Goal: Task Accomplishment & Management: Manage account settings

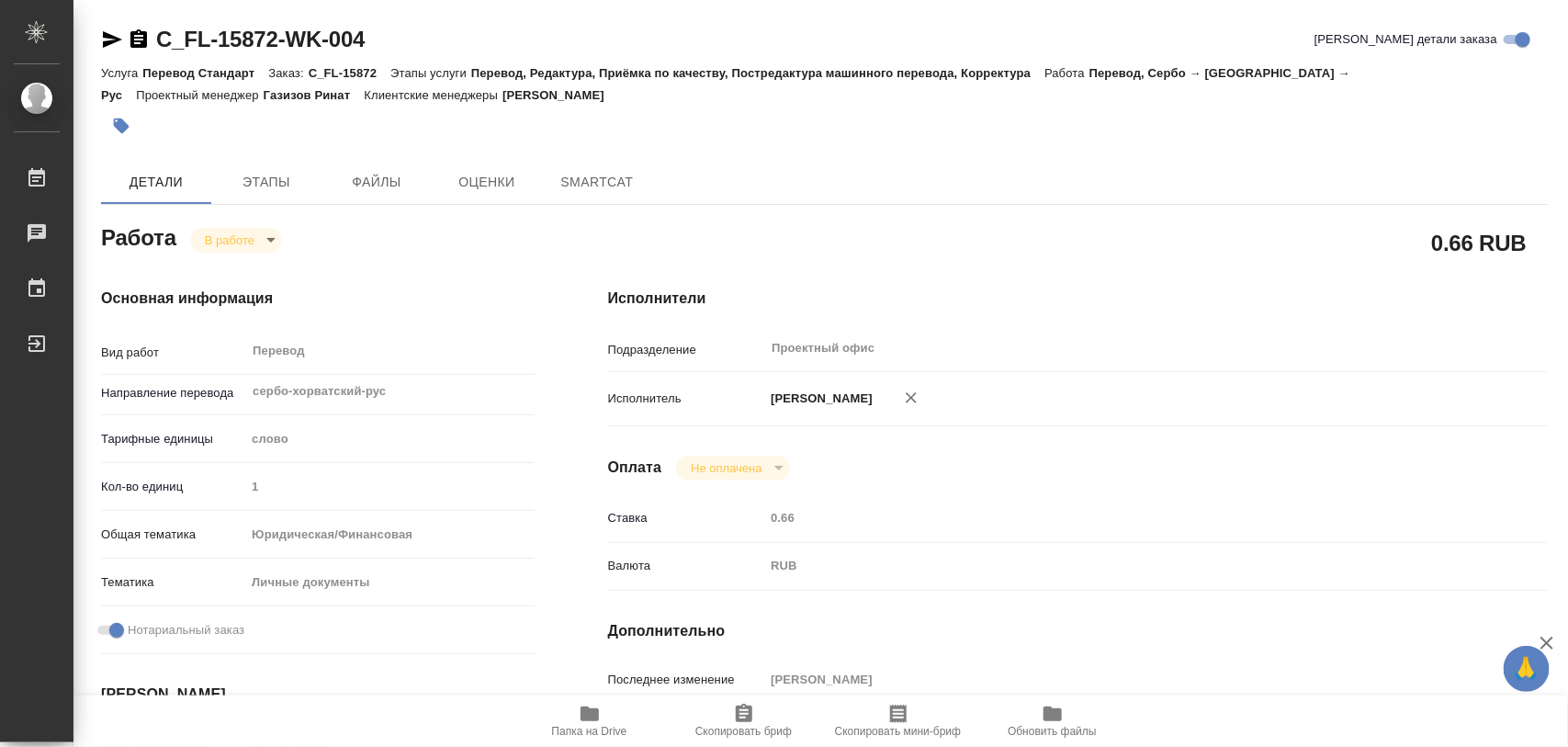
type textarea "x"
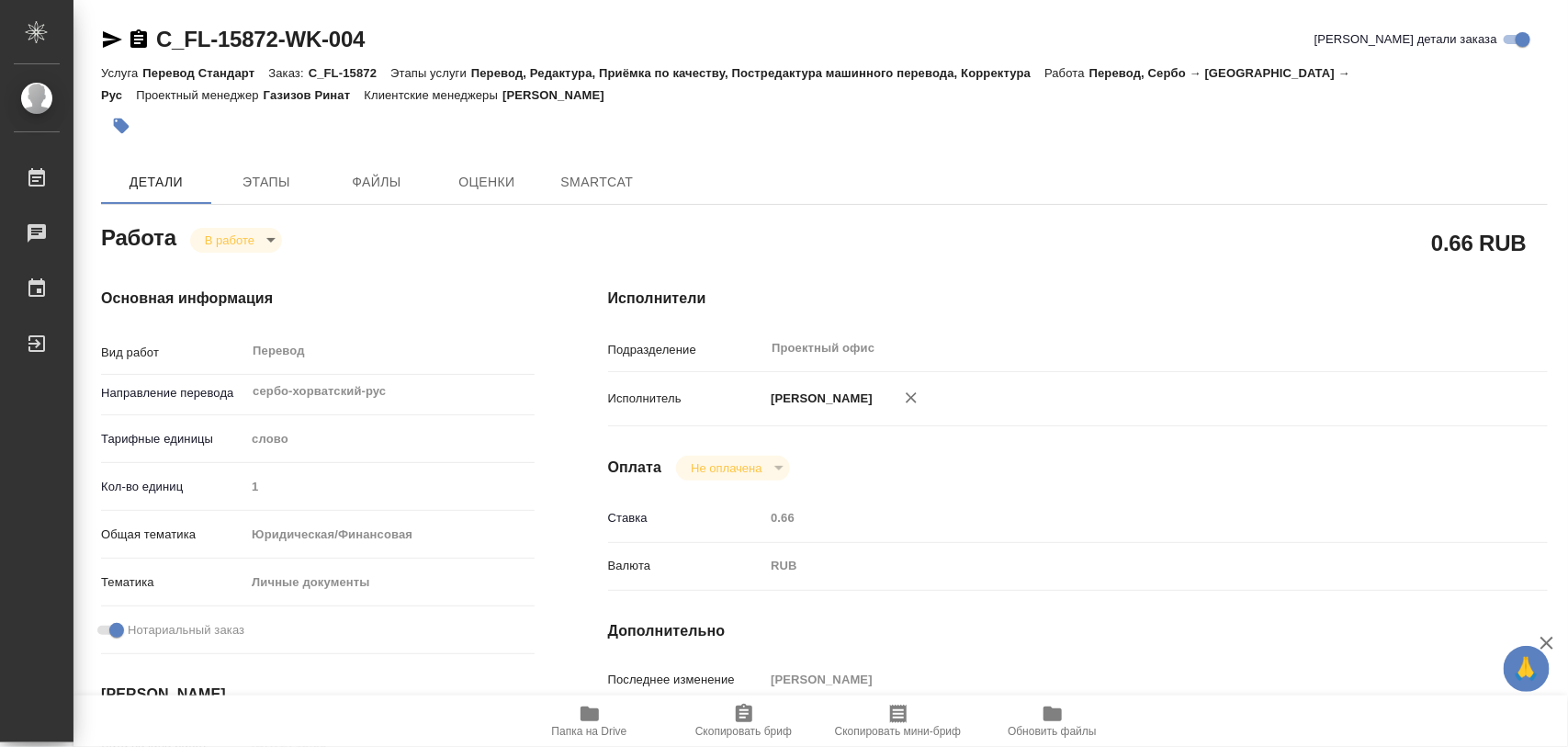
type textarea "x"
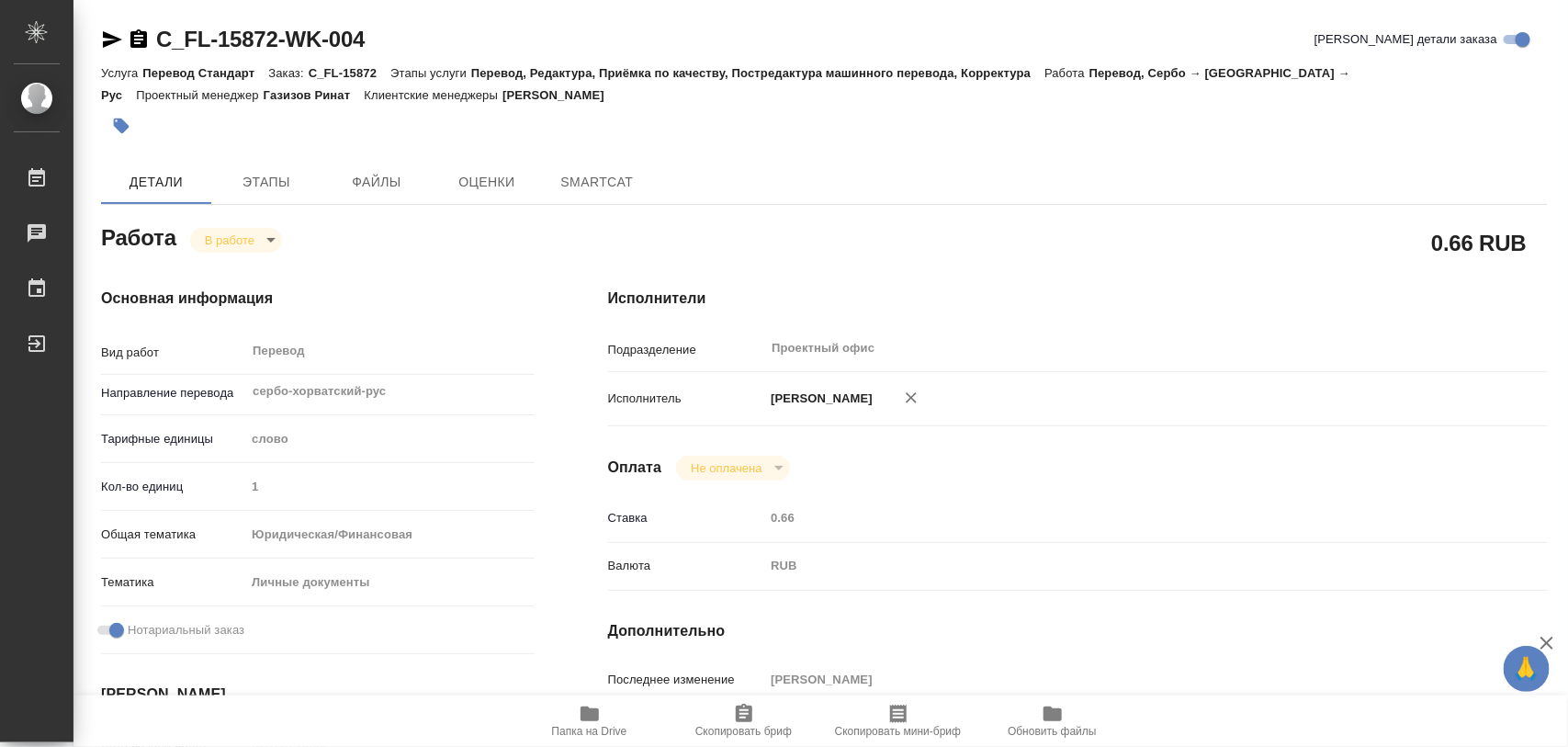
scroll to position [459, 0]
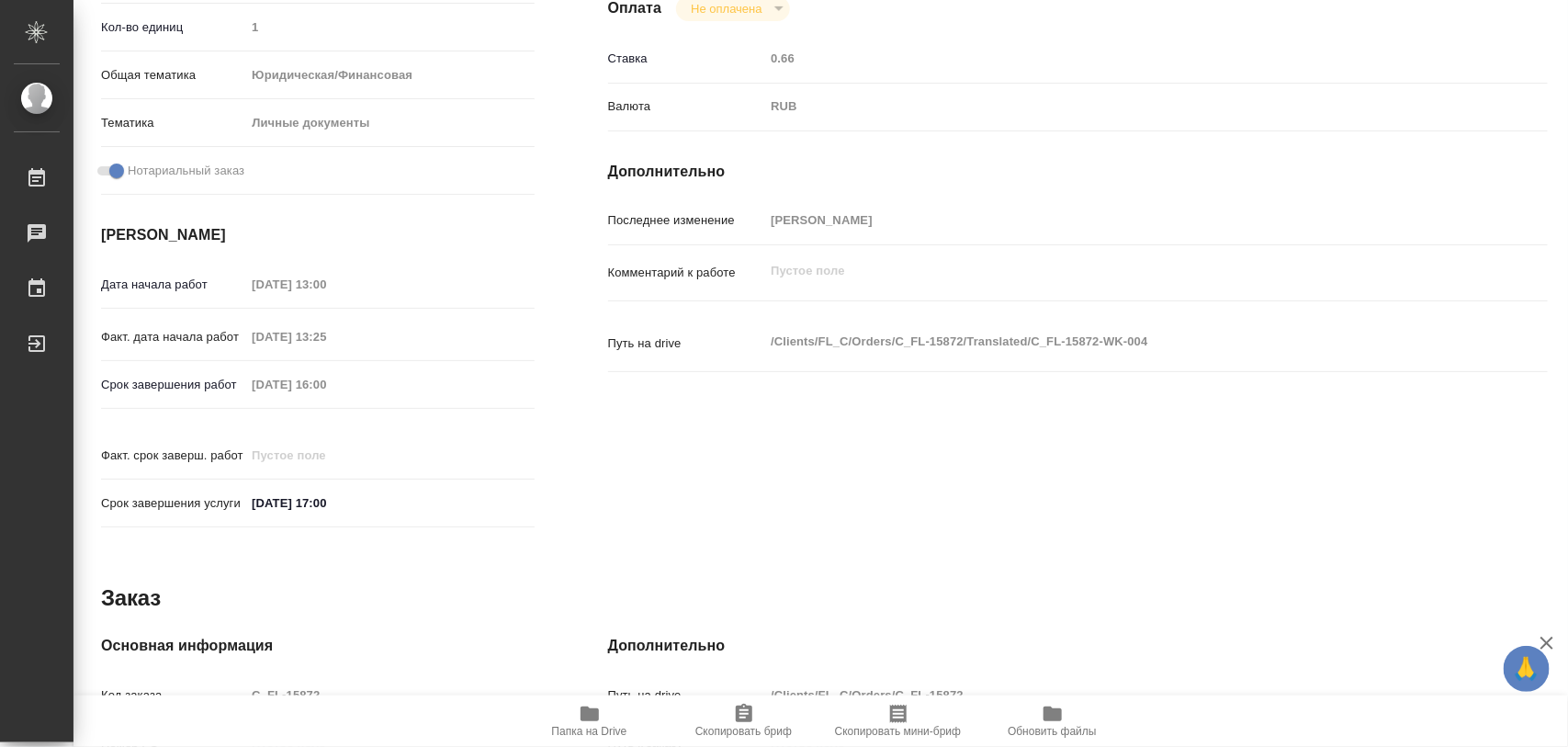
type textarea "x"
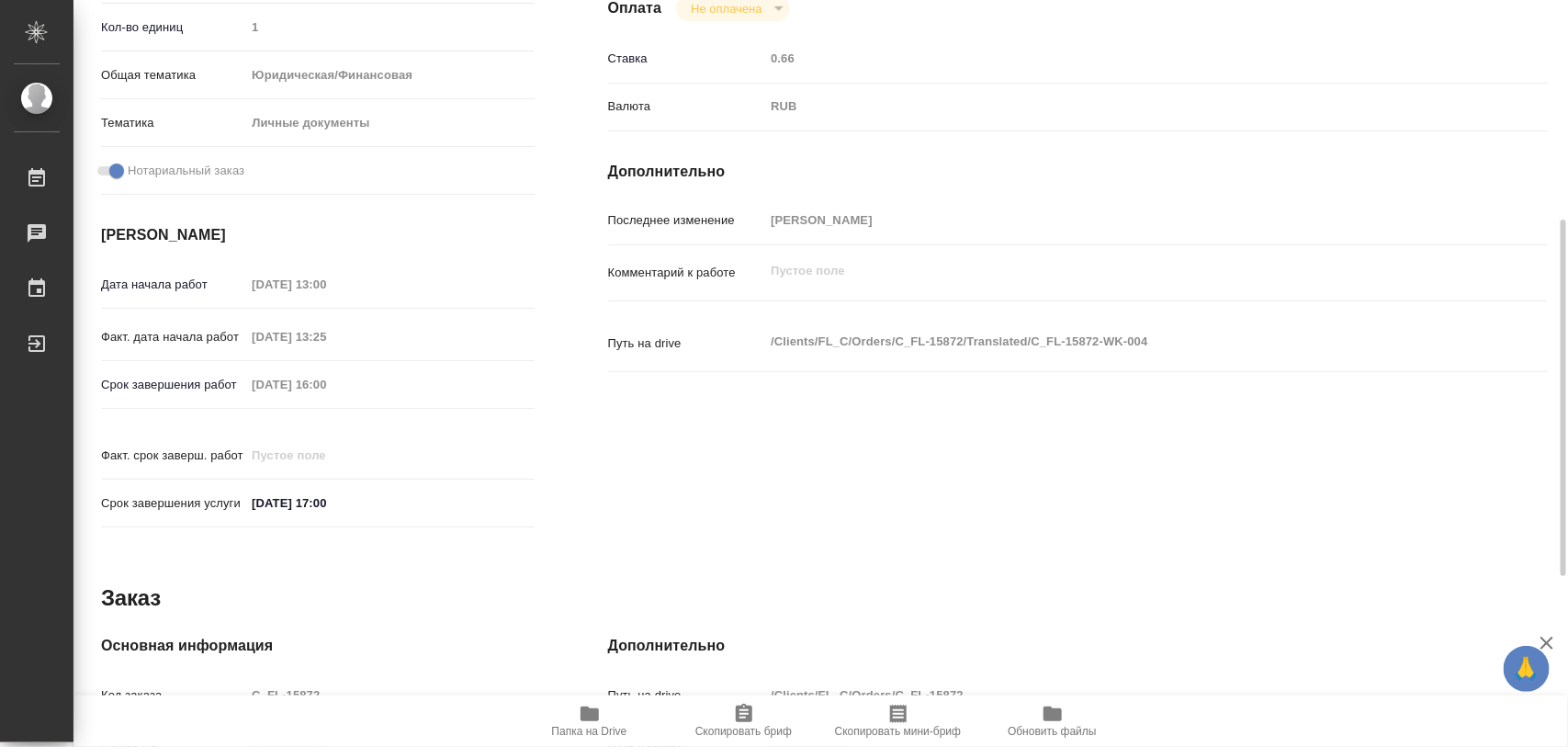
type textarea "x"
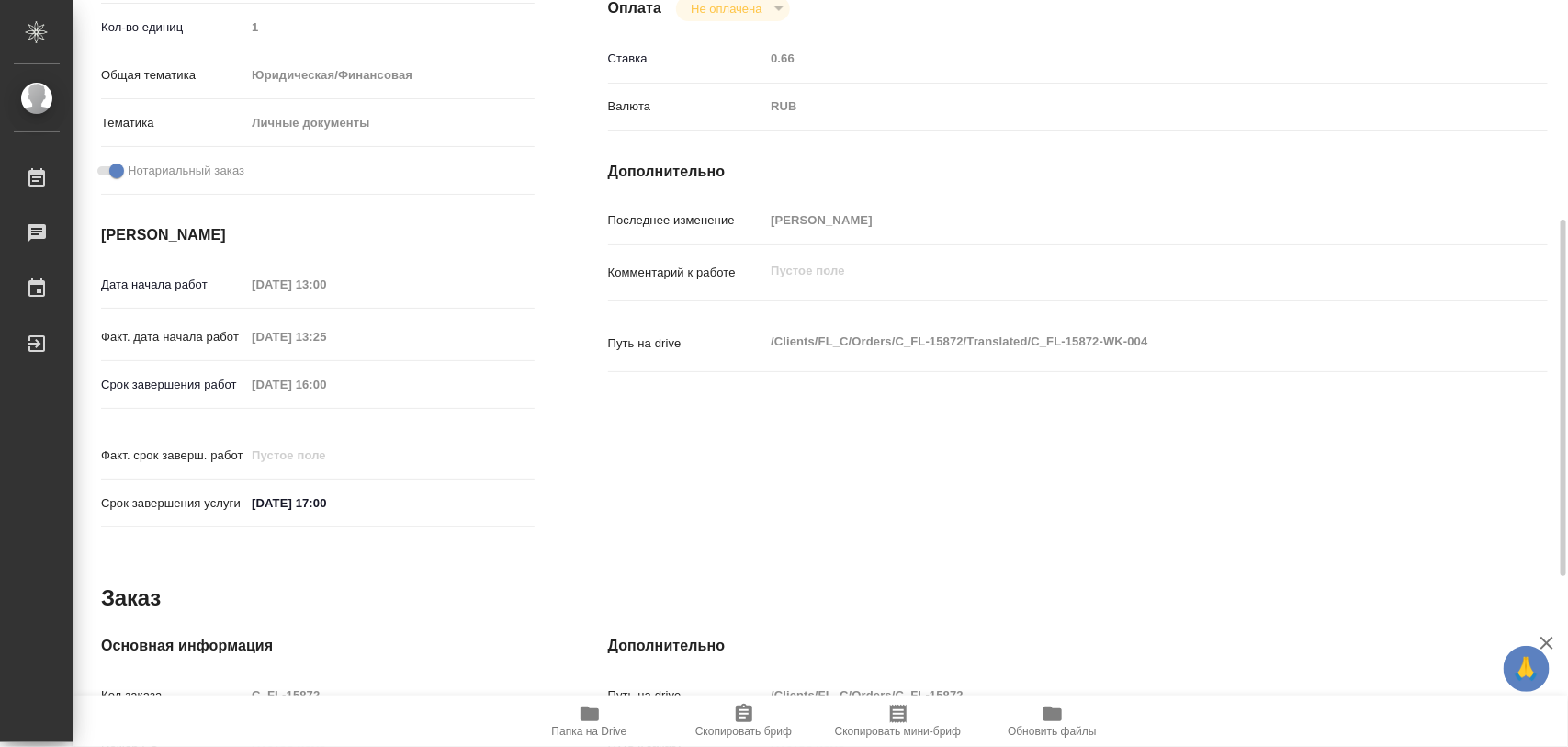
type textarea "x"
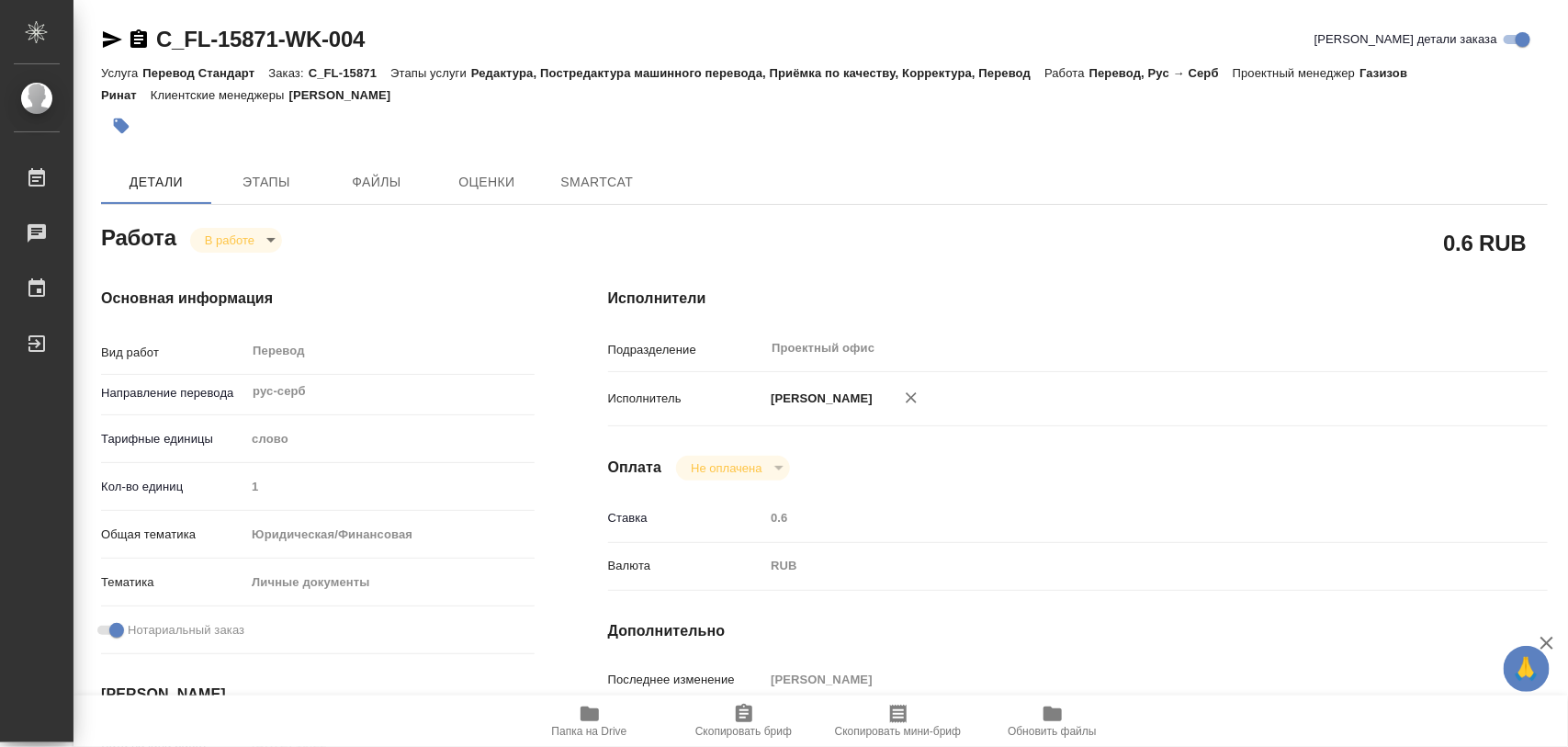
type textarea "x"
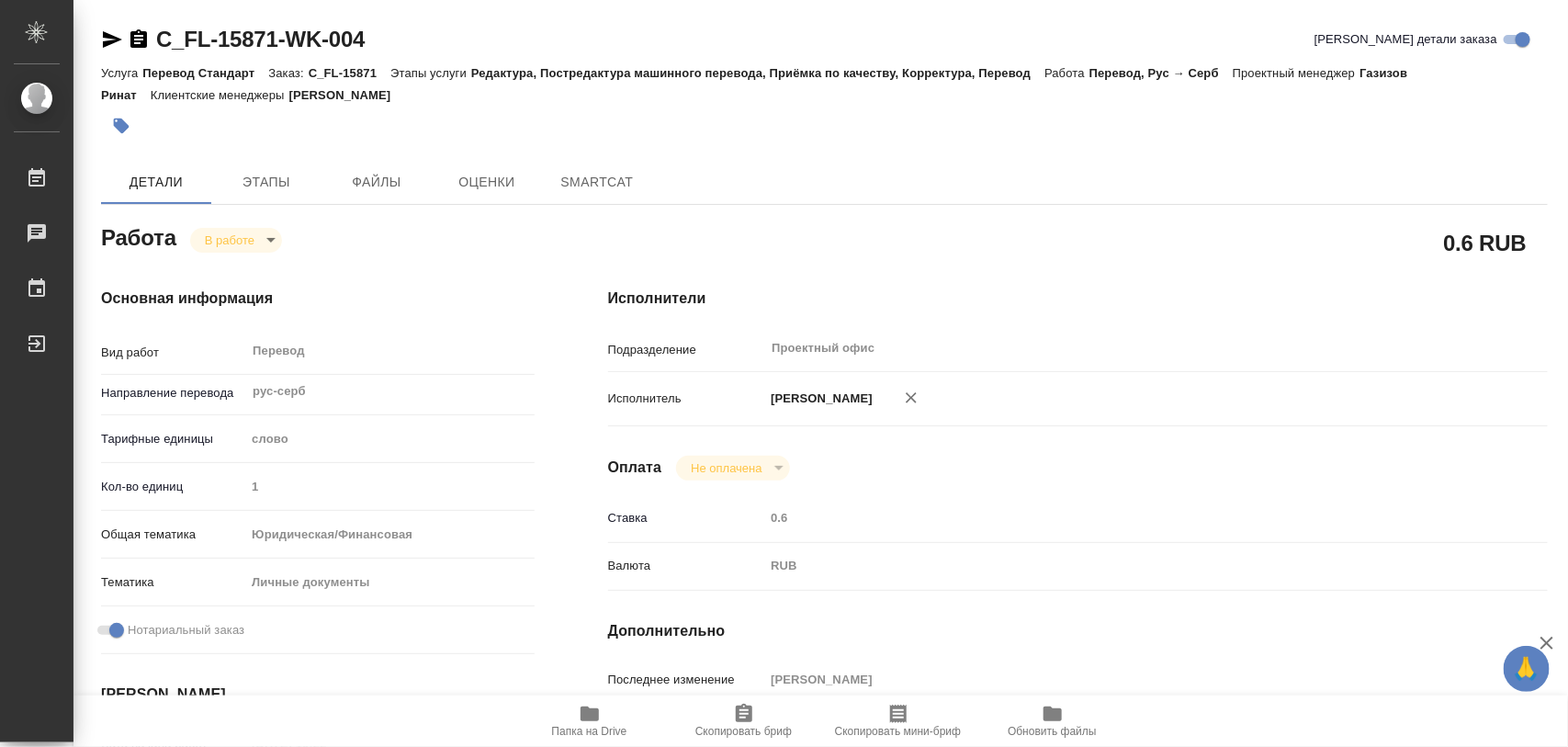
type textarea "x"
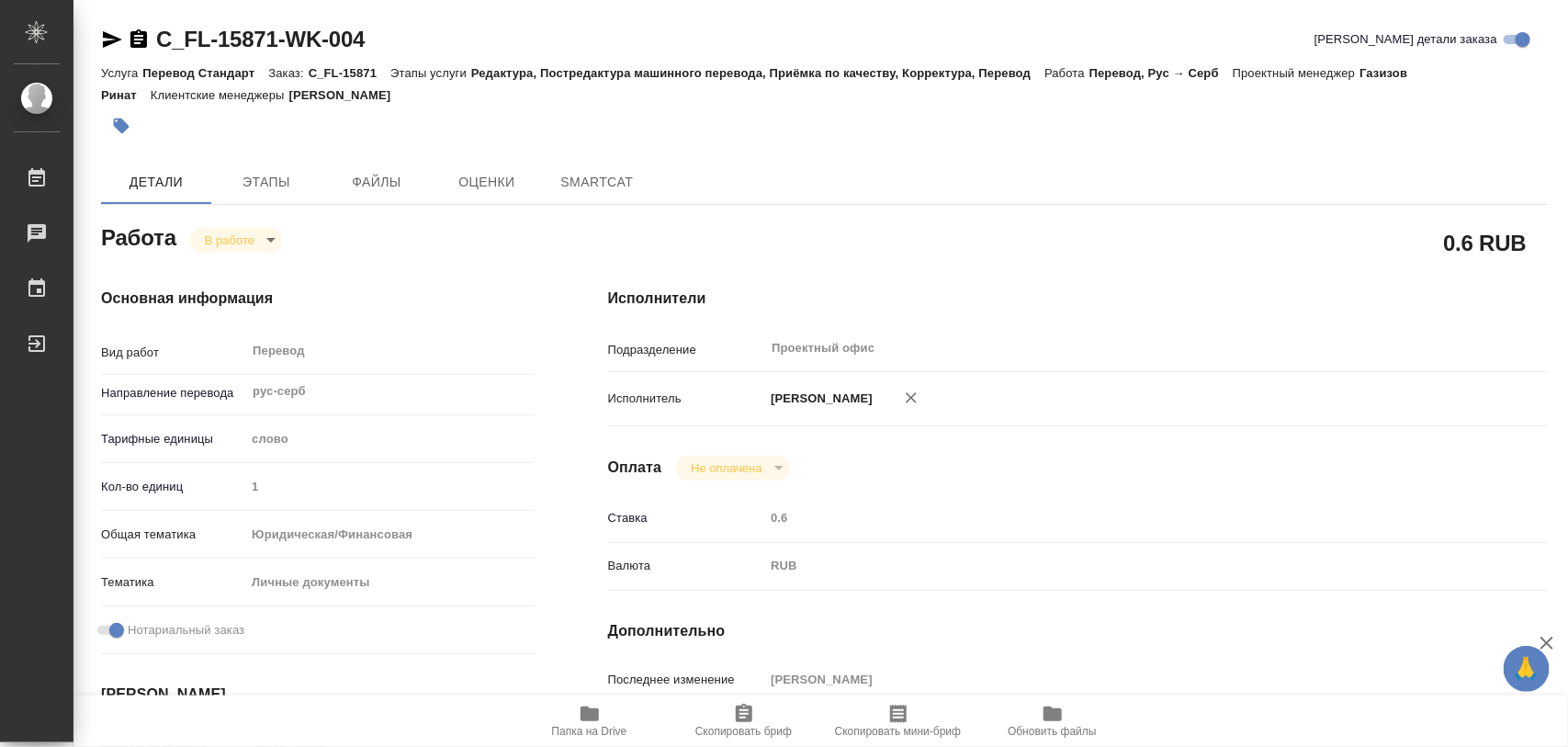
type textarea "x"
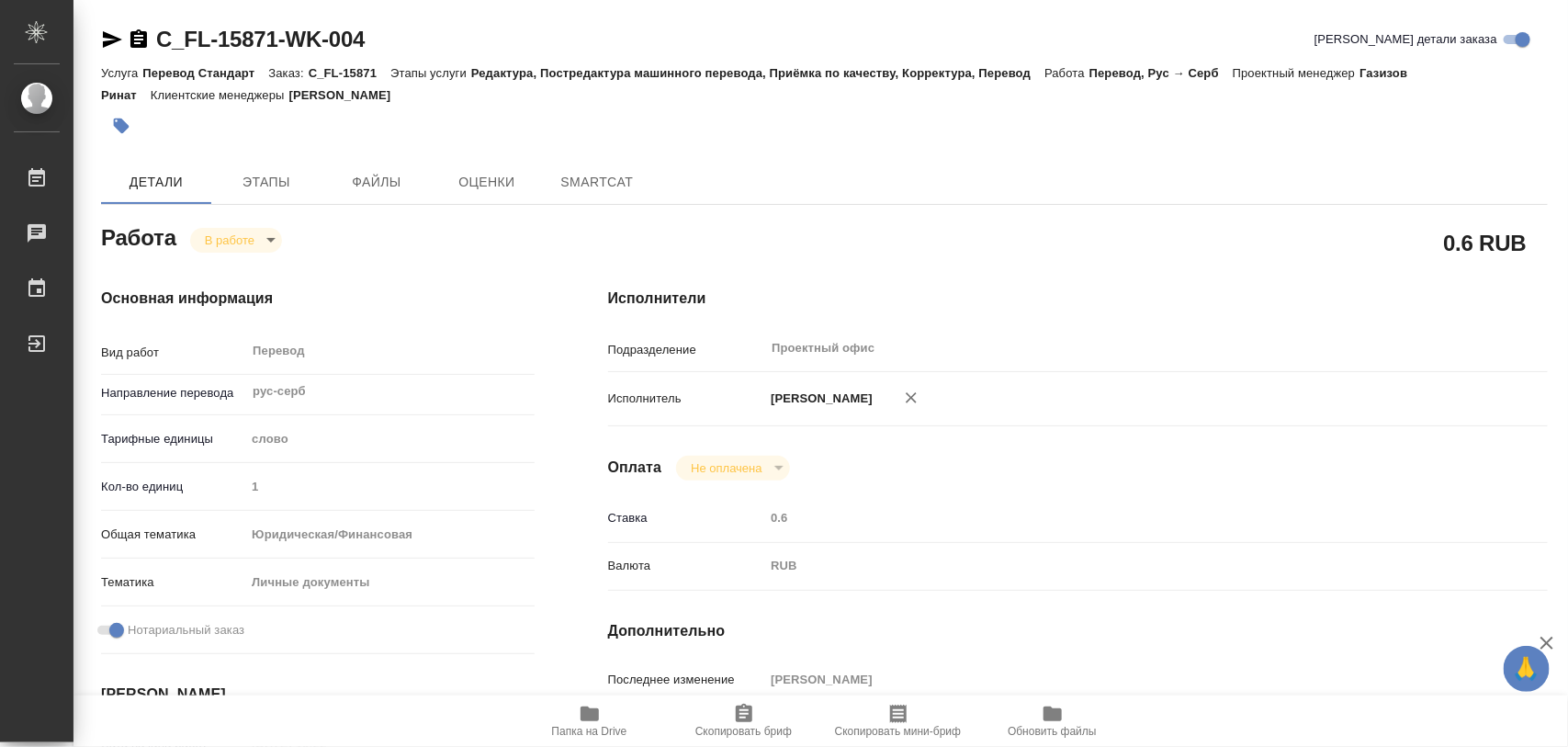
scroll to position [344, 0]
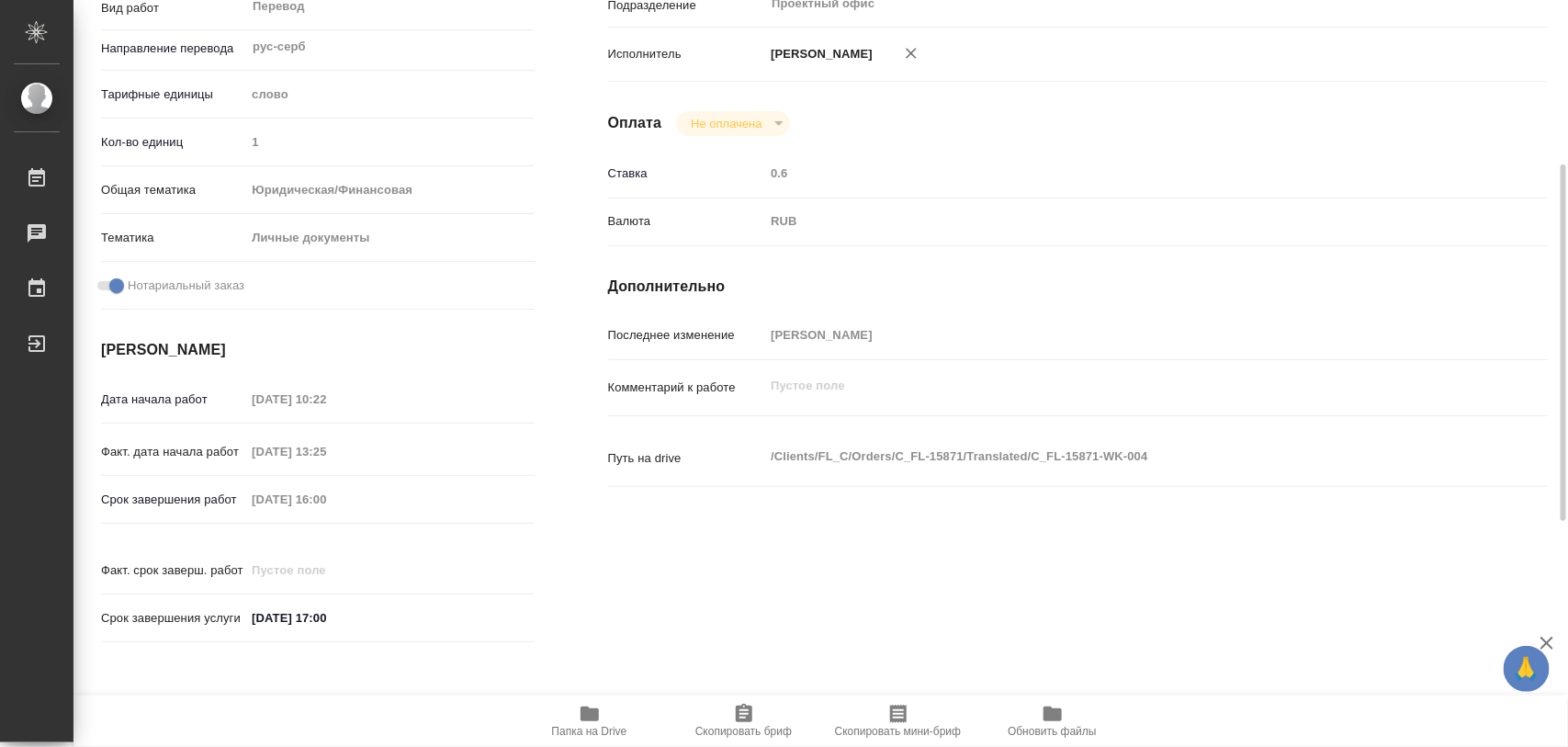
type textarea "x"
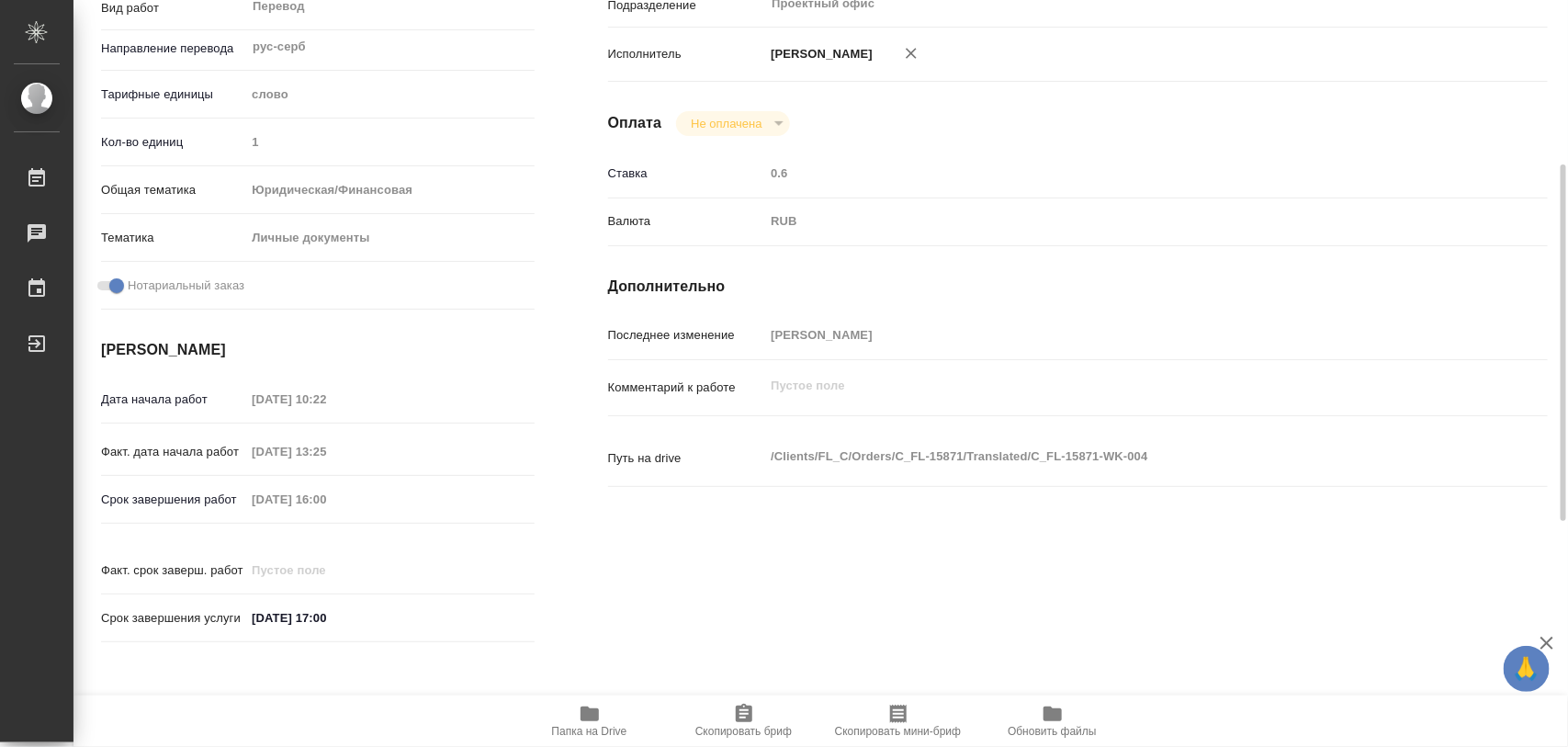
type textarea "x"
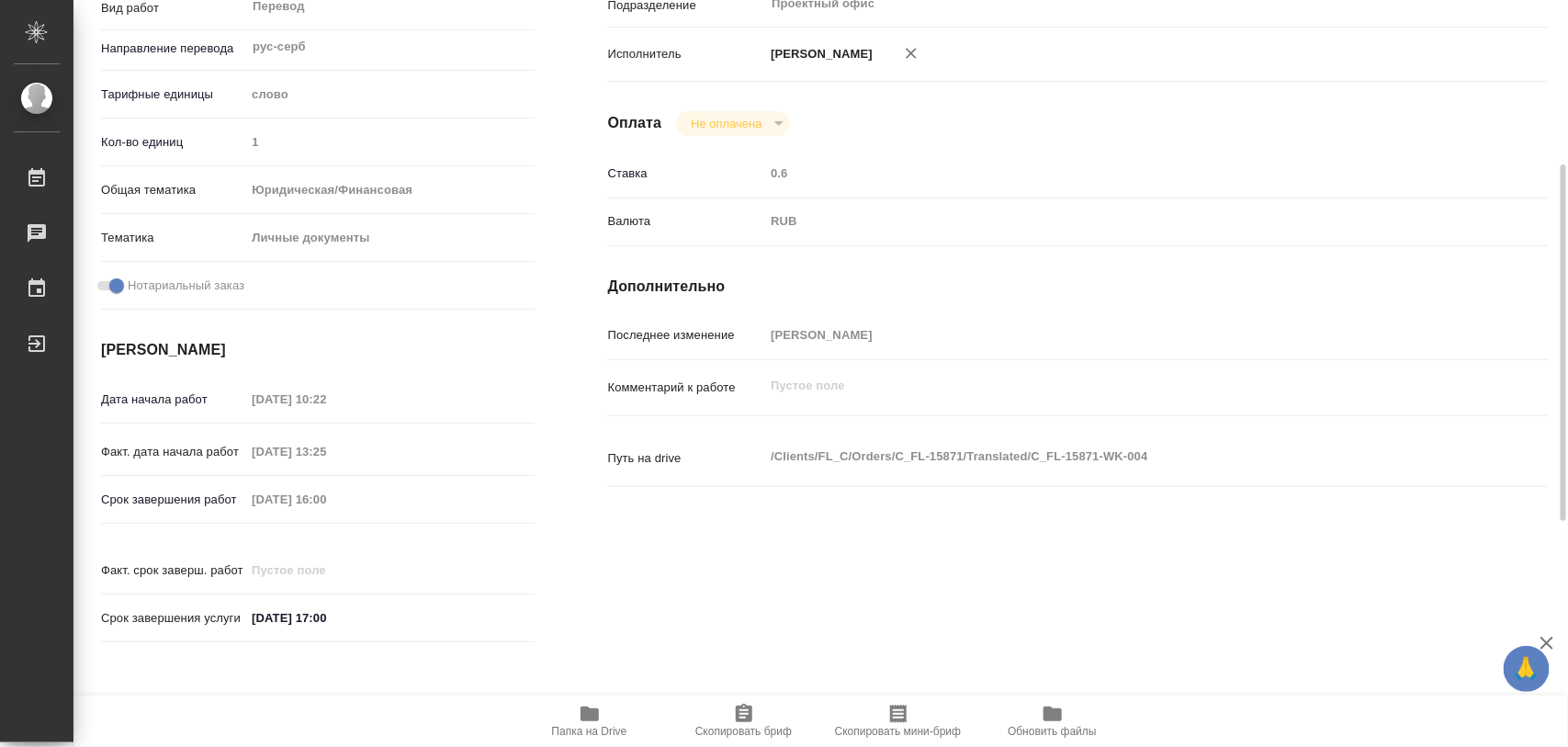
type textarea "x"
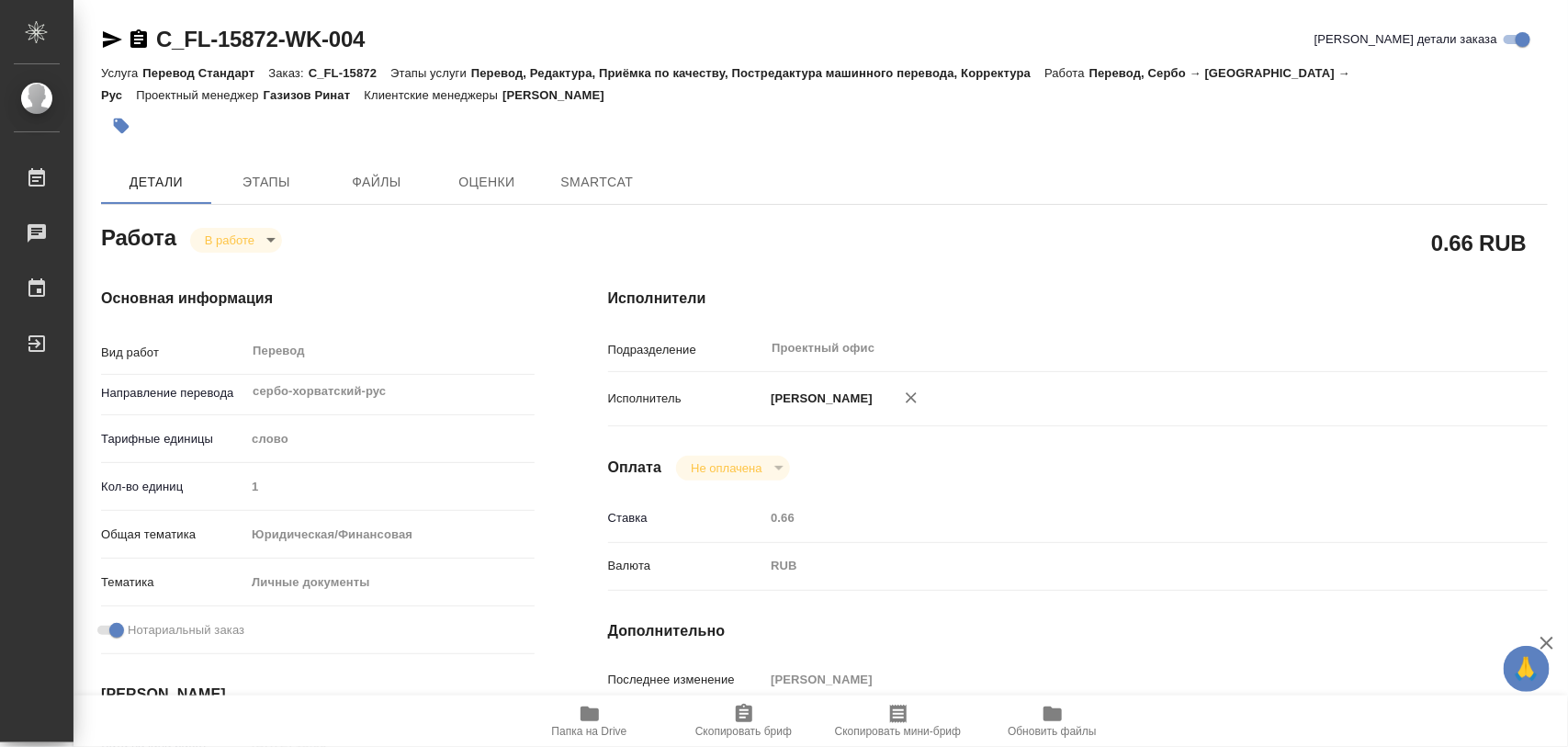
type textarea "x"
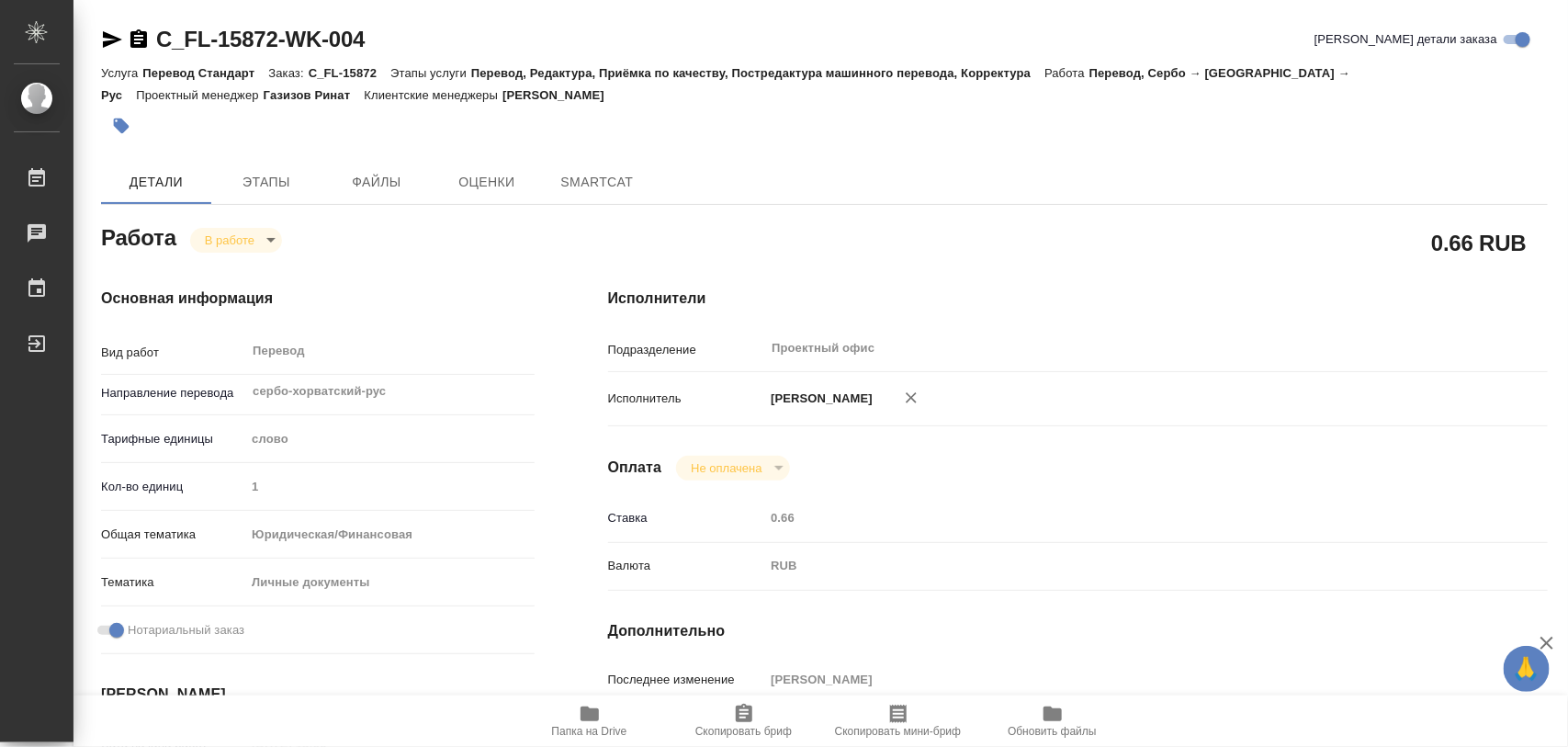
type textarea "x"
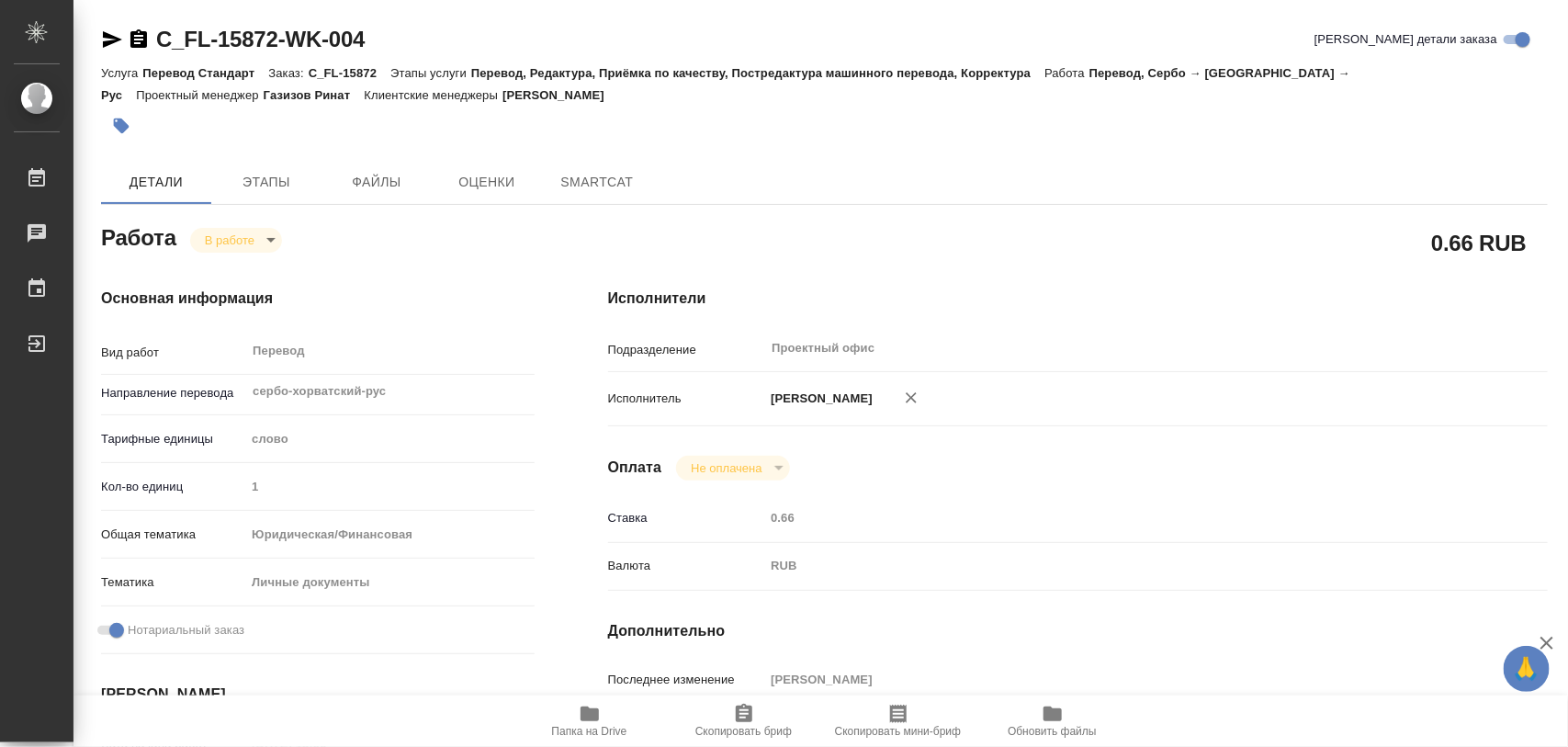
type textarea "x"
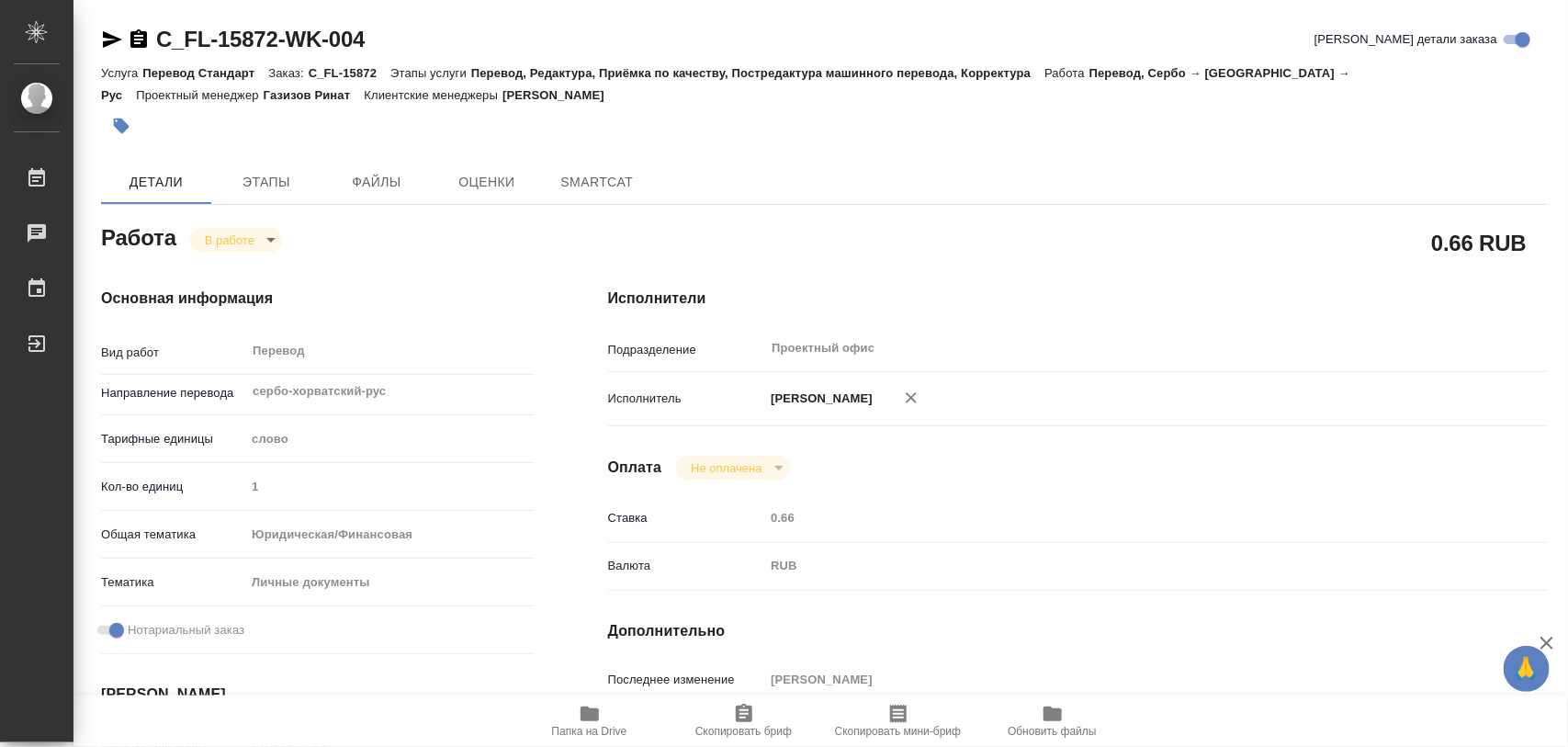
type textarea "x"
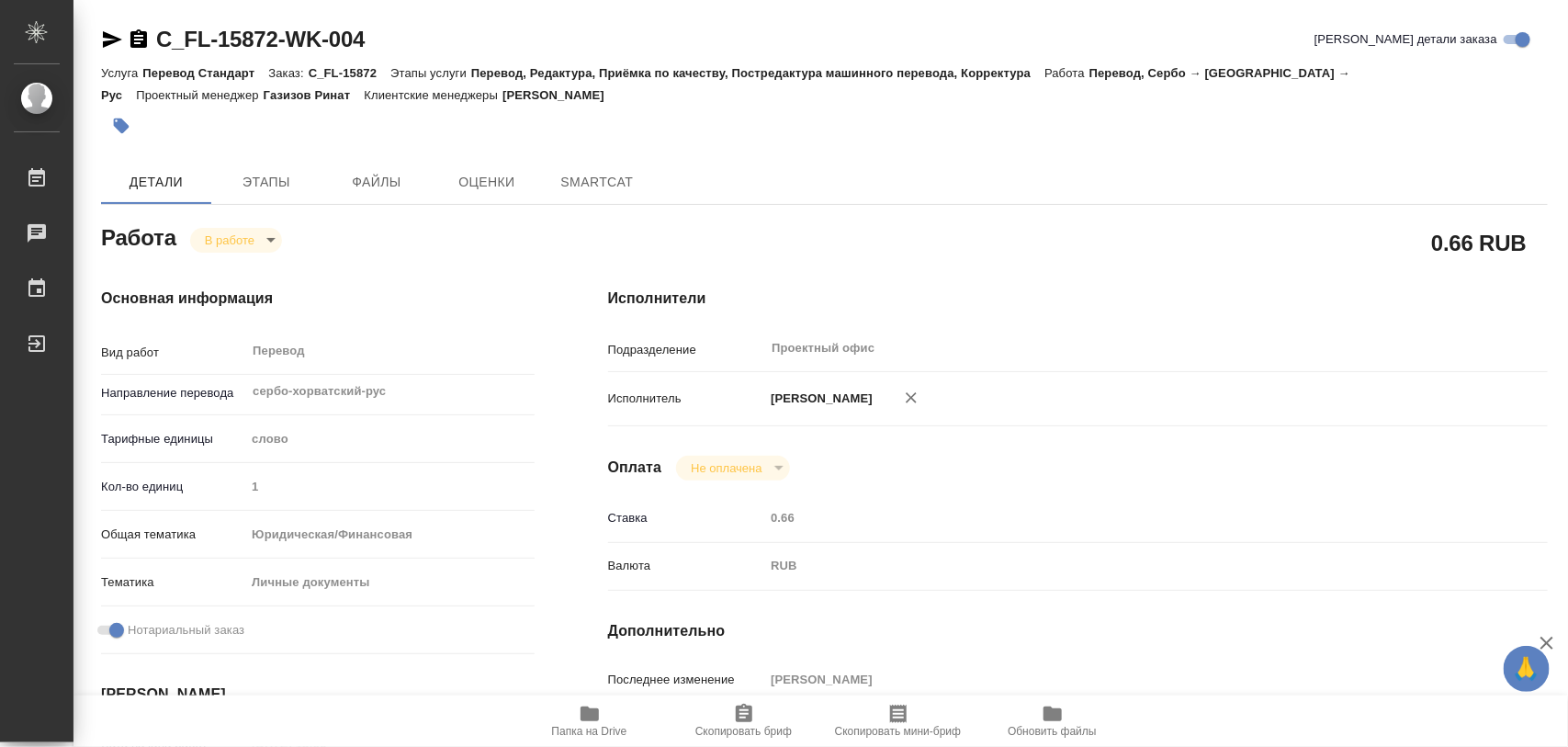
scroll to position [459, 0]
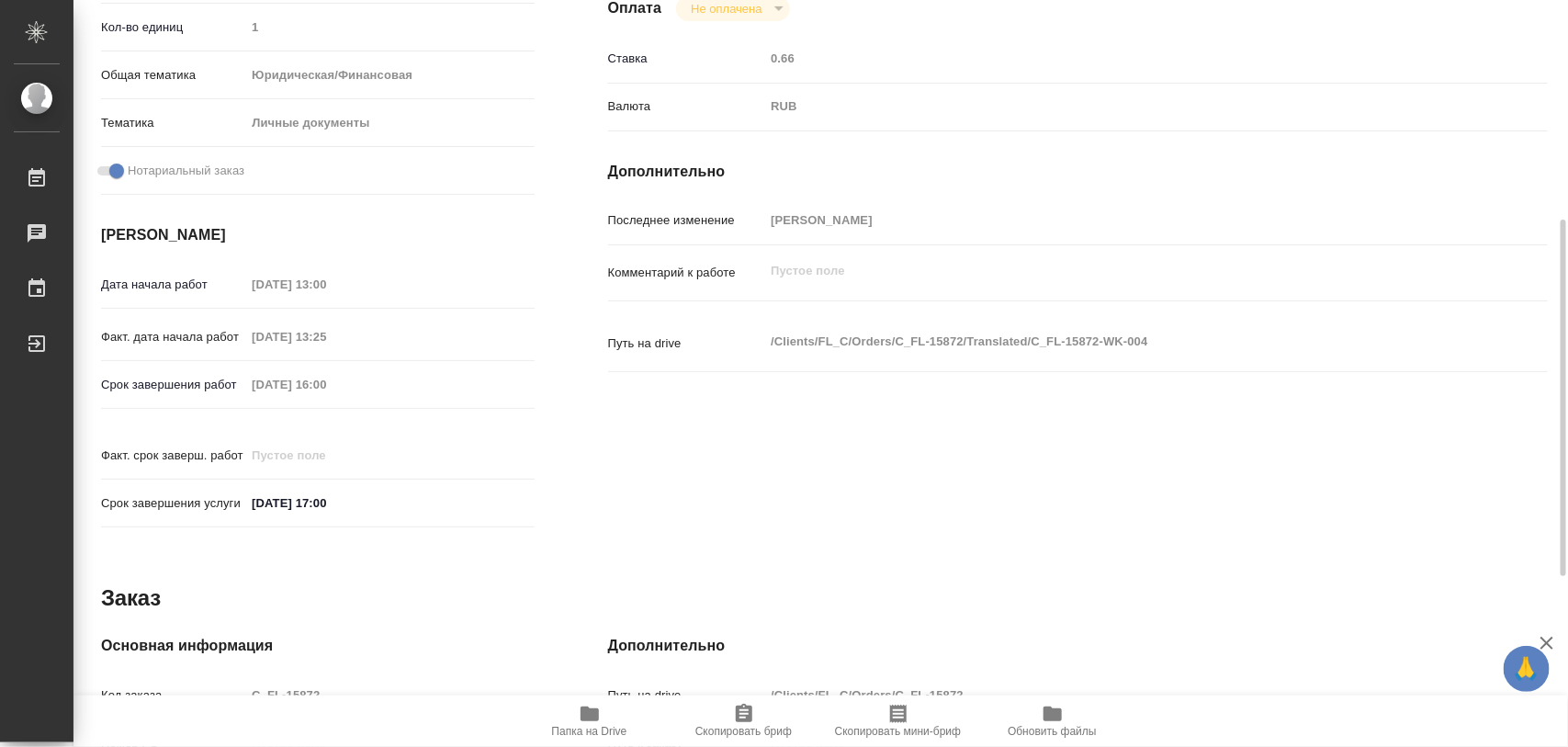
type textarea "x"
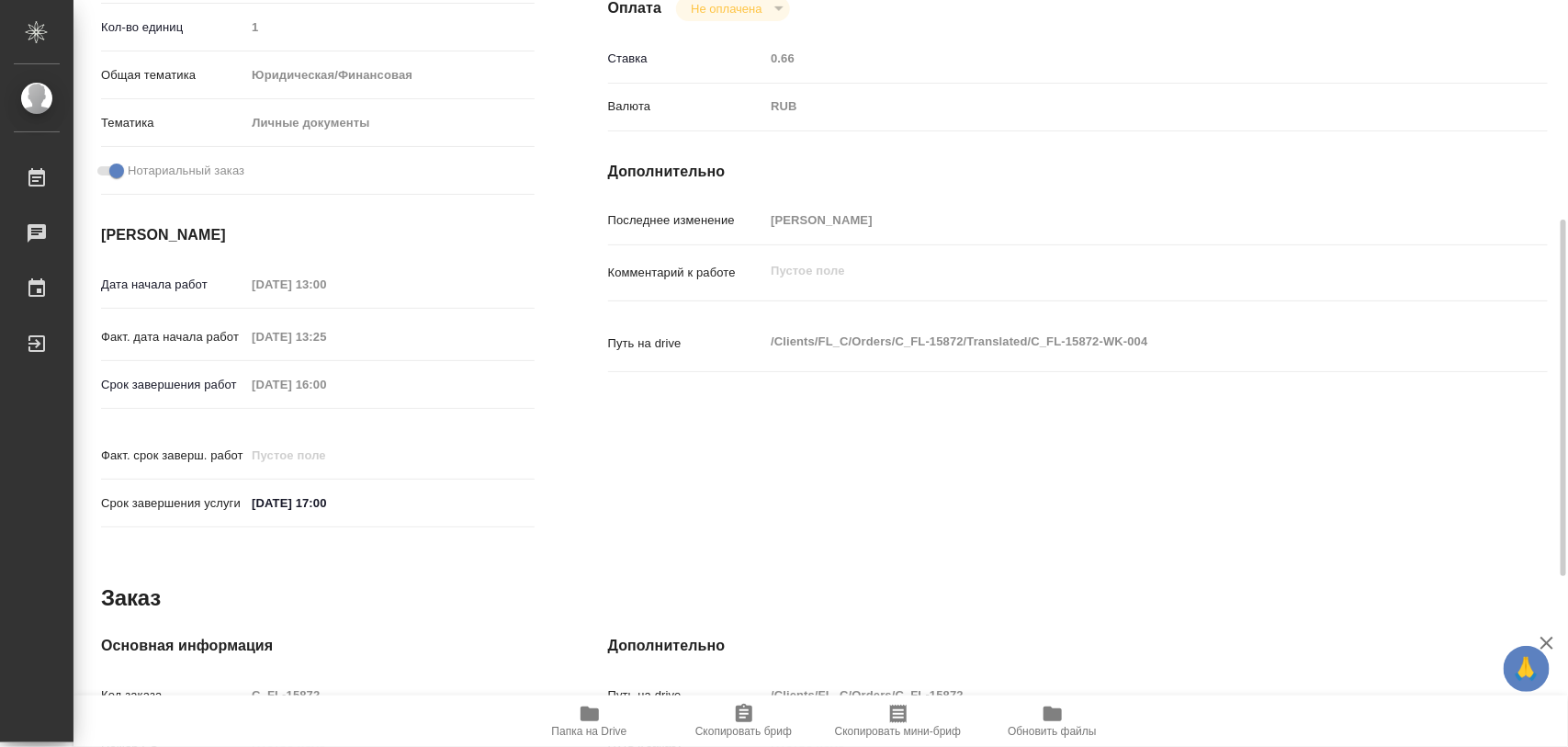
type textarea "x"
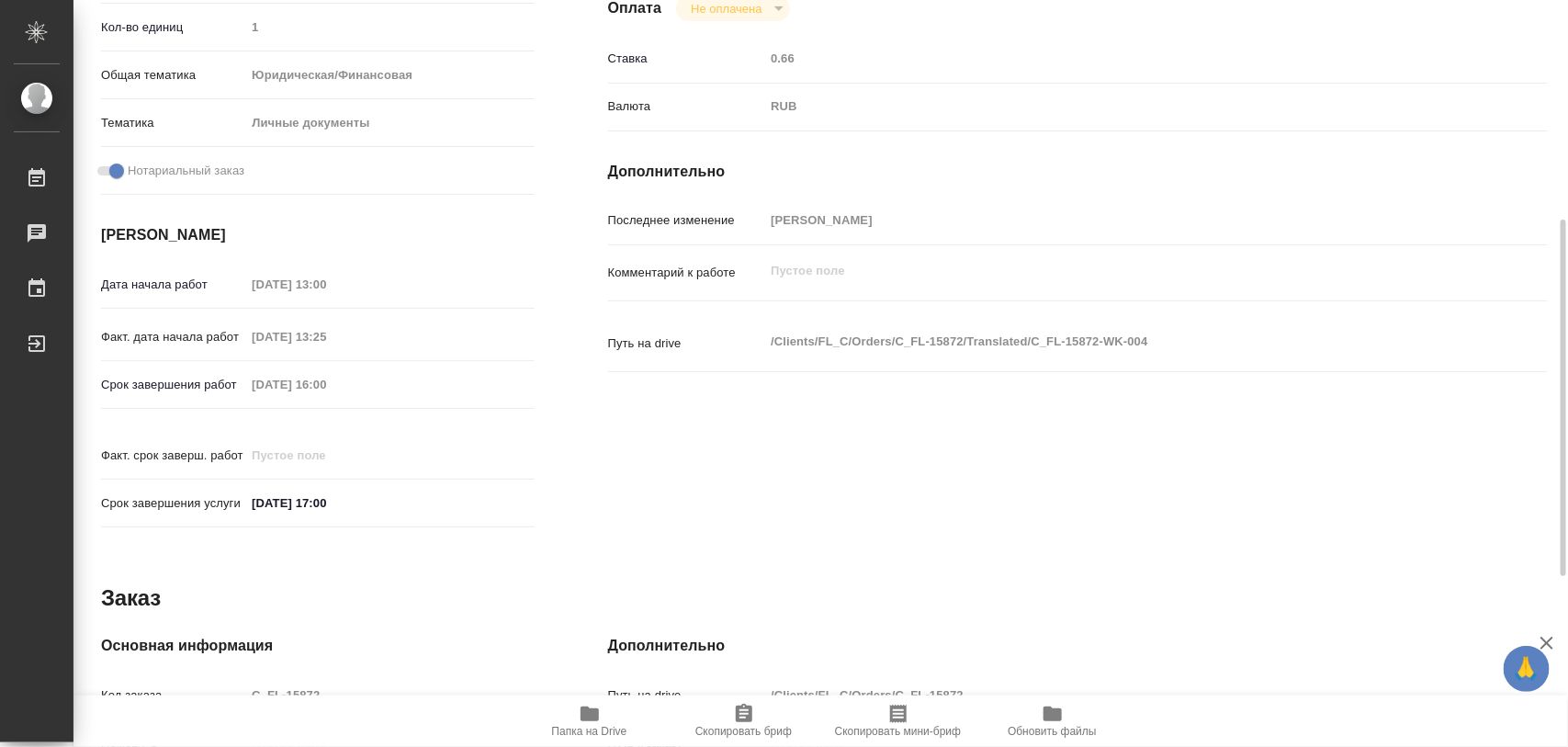
type textarea "x"
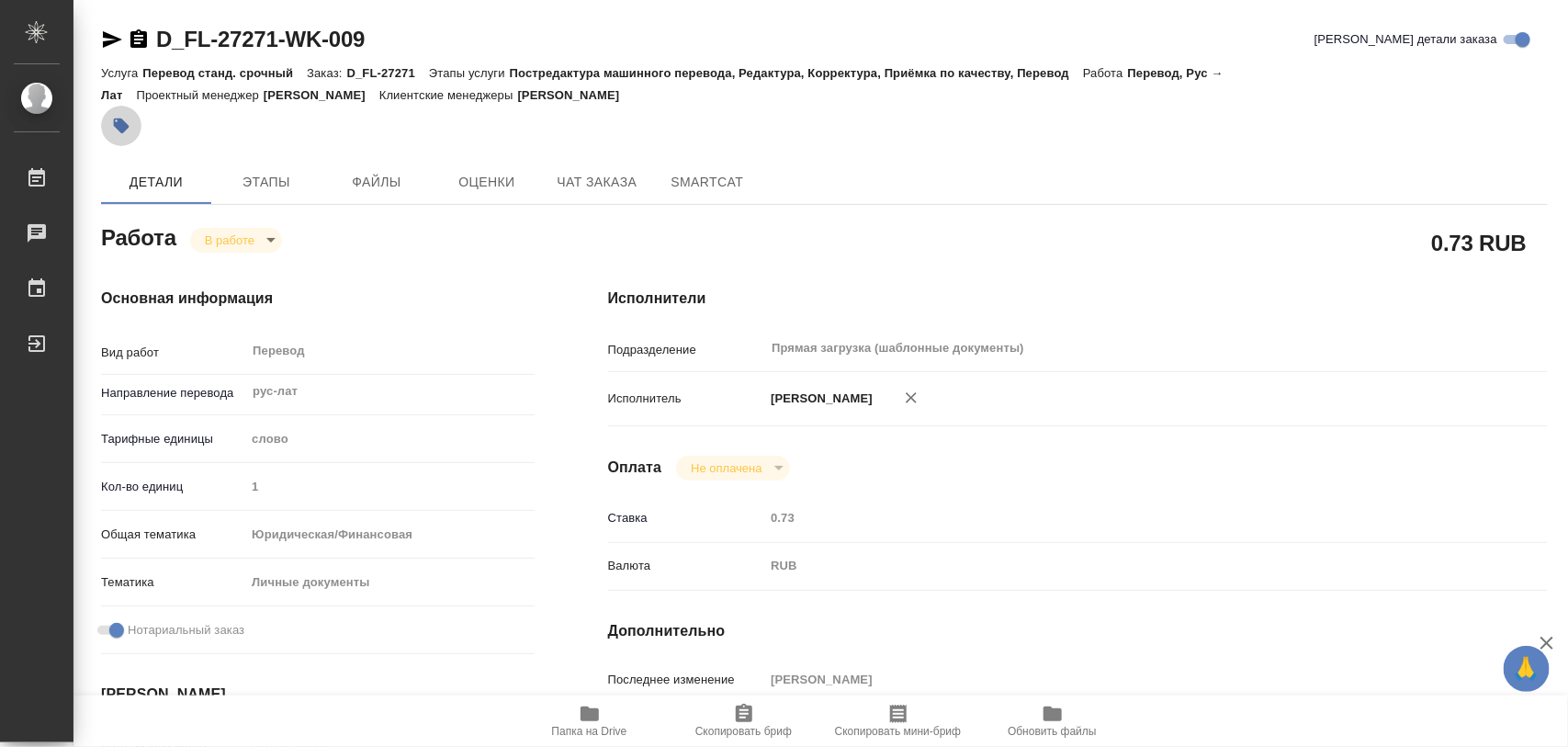
click at [123, 126] on icon "button" at bounding box center [122, 126] width 16 height 16
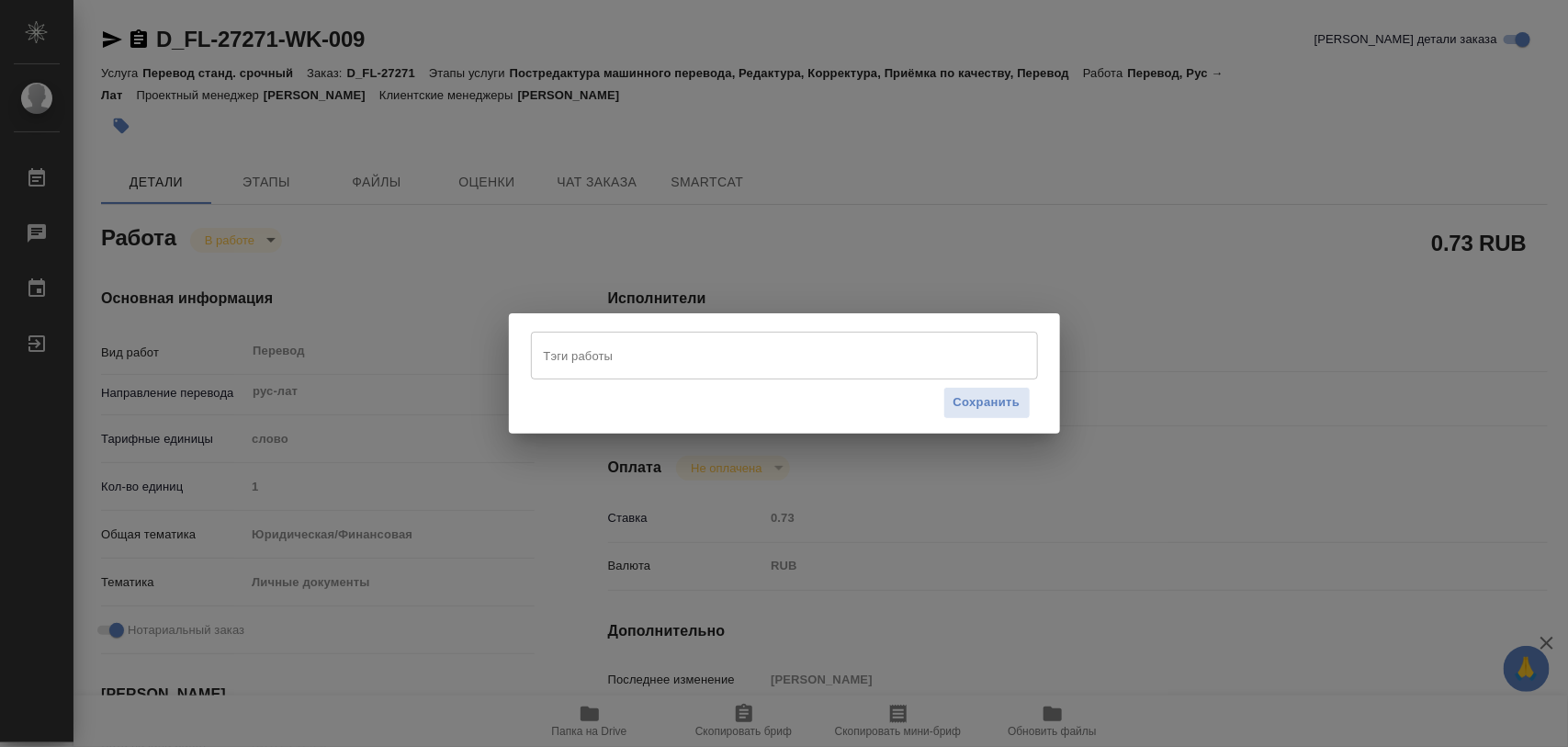
click at [650, 342] on input "Тэги работы" at bounding box center [767, 356] width 456 height 31
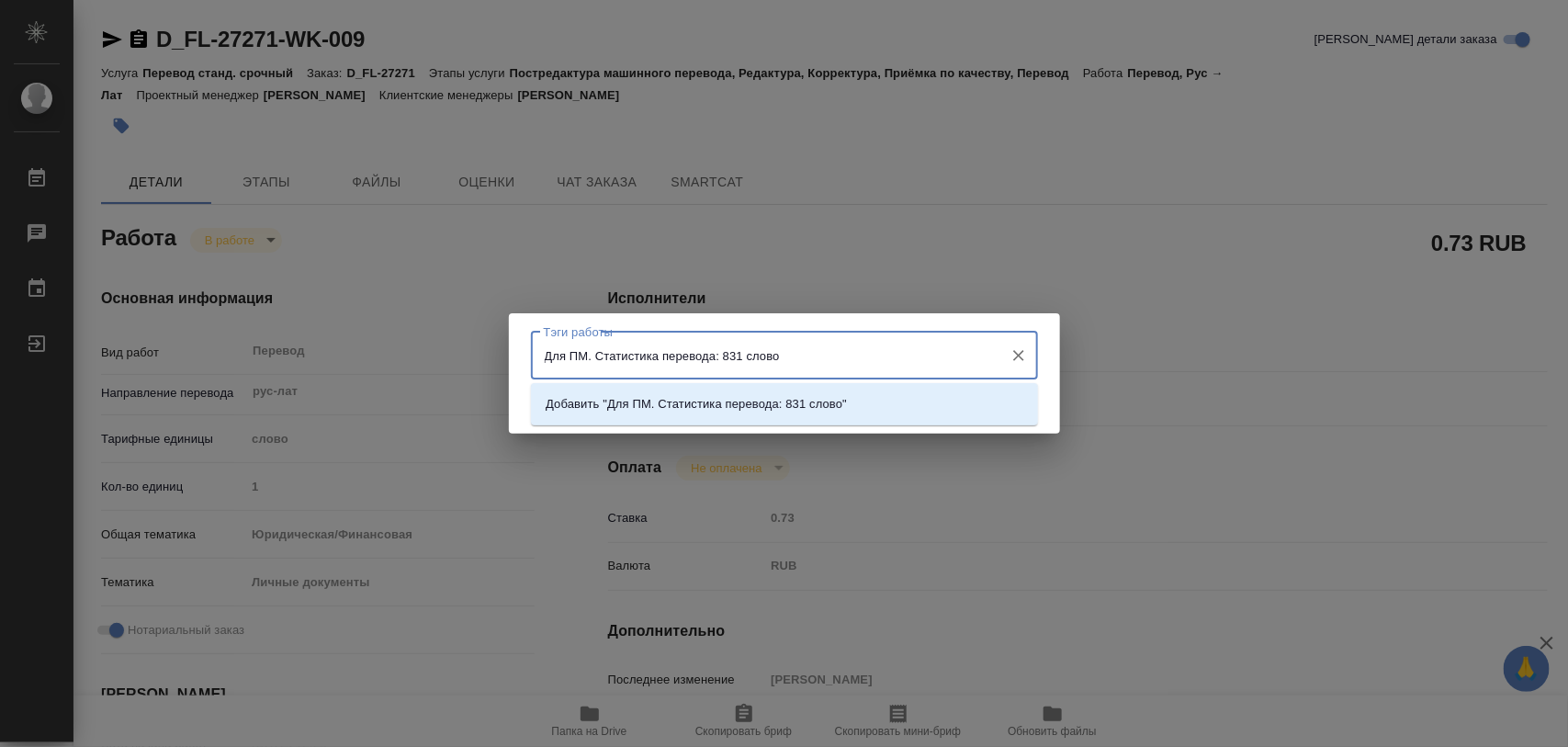
type input "Для ПМ. Статистика перевода: 831 слово."
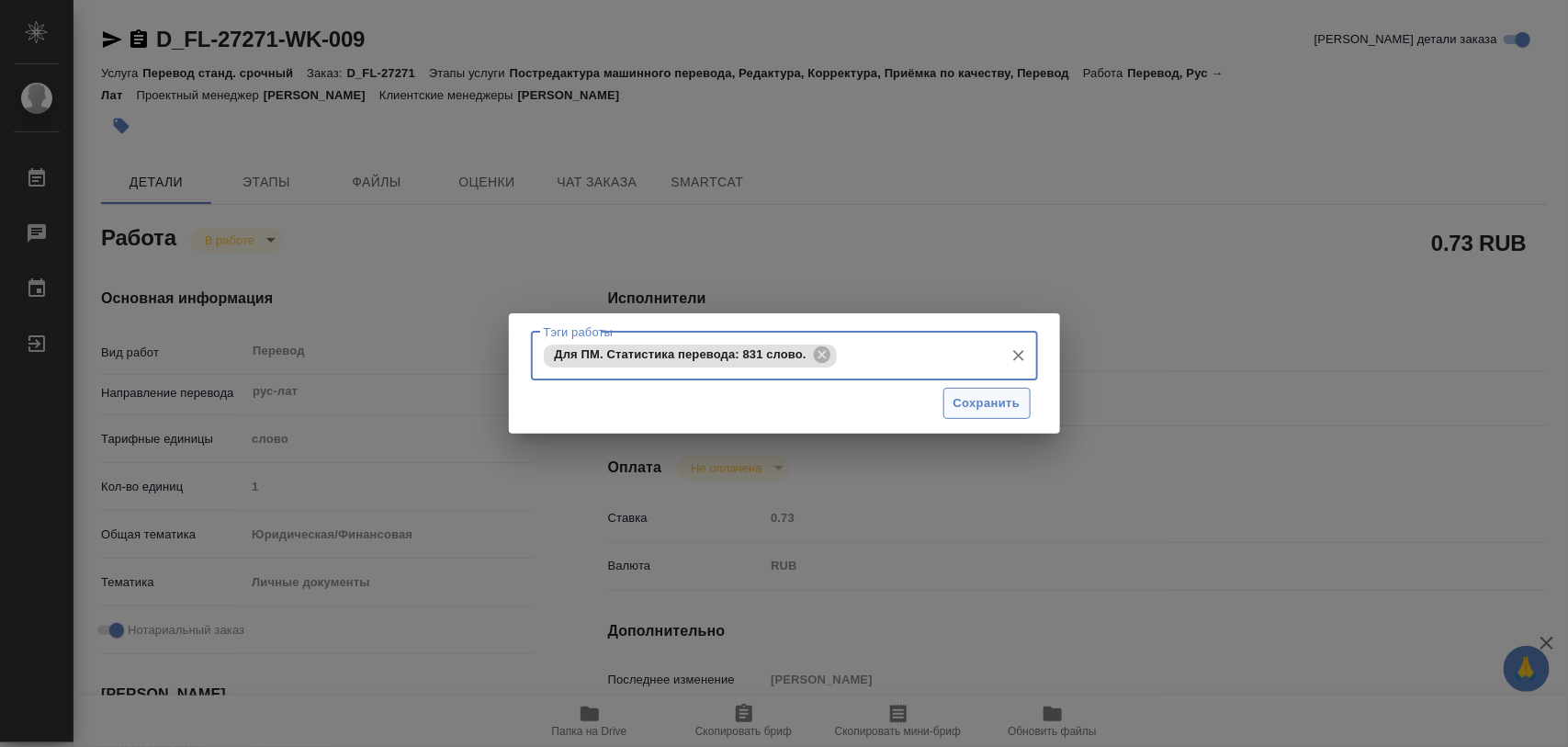
click at [998, 401] on span "Сохранить" at bounding box center [986, 404] width 67 height 22
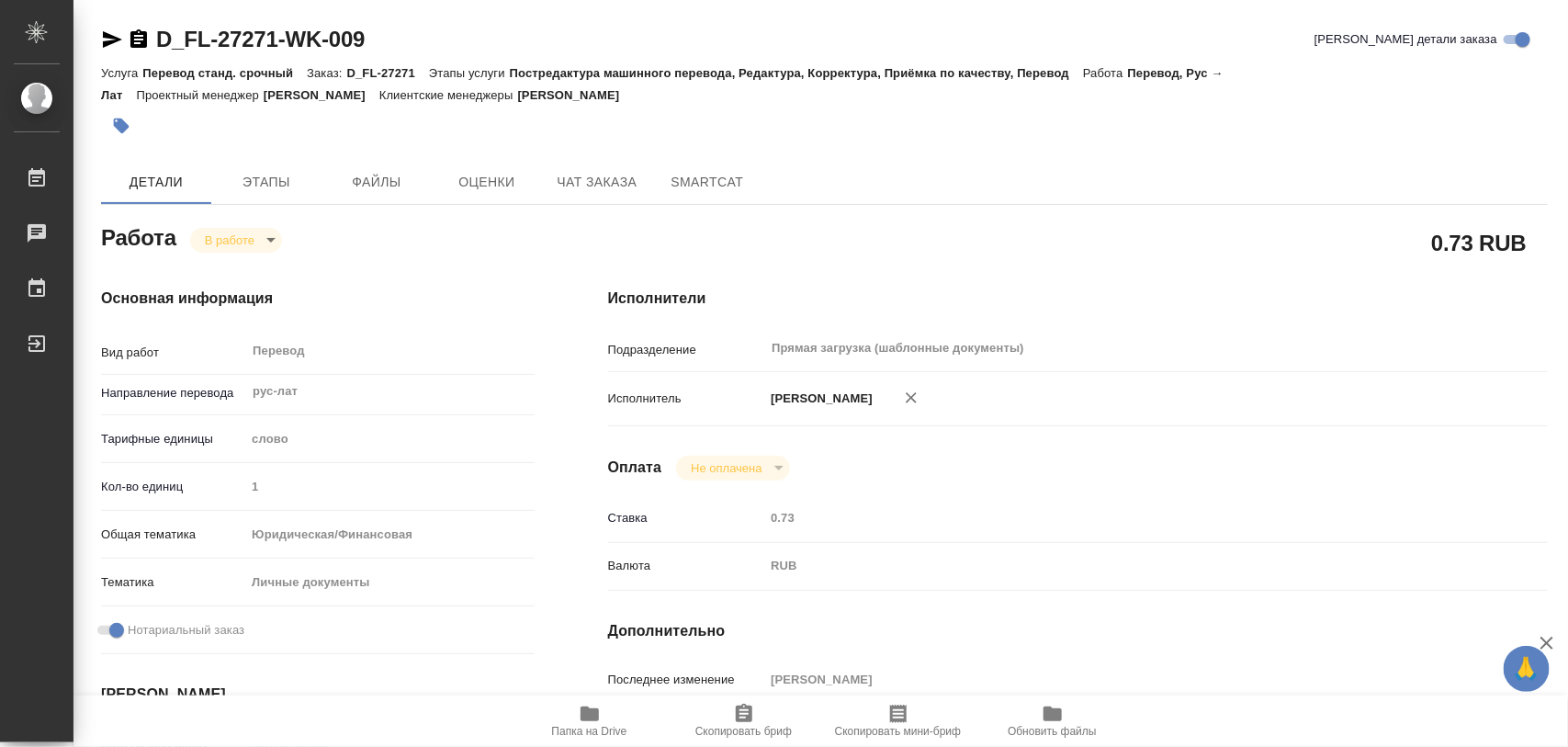
type input "inProgress"
type input "рус-лат"
type input "5a8b1489cc6b4906c91bfd90"
type input "1"
type input "yr-fn"
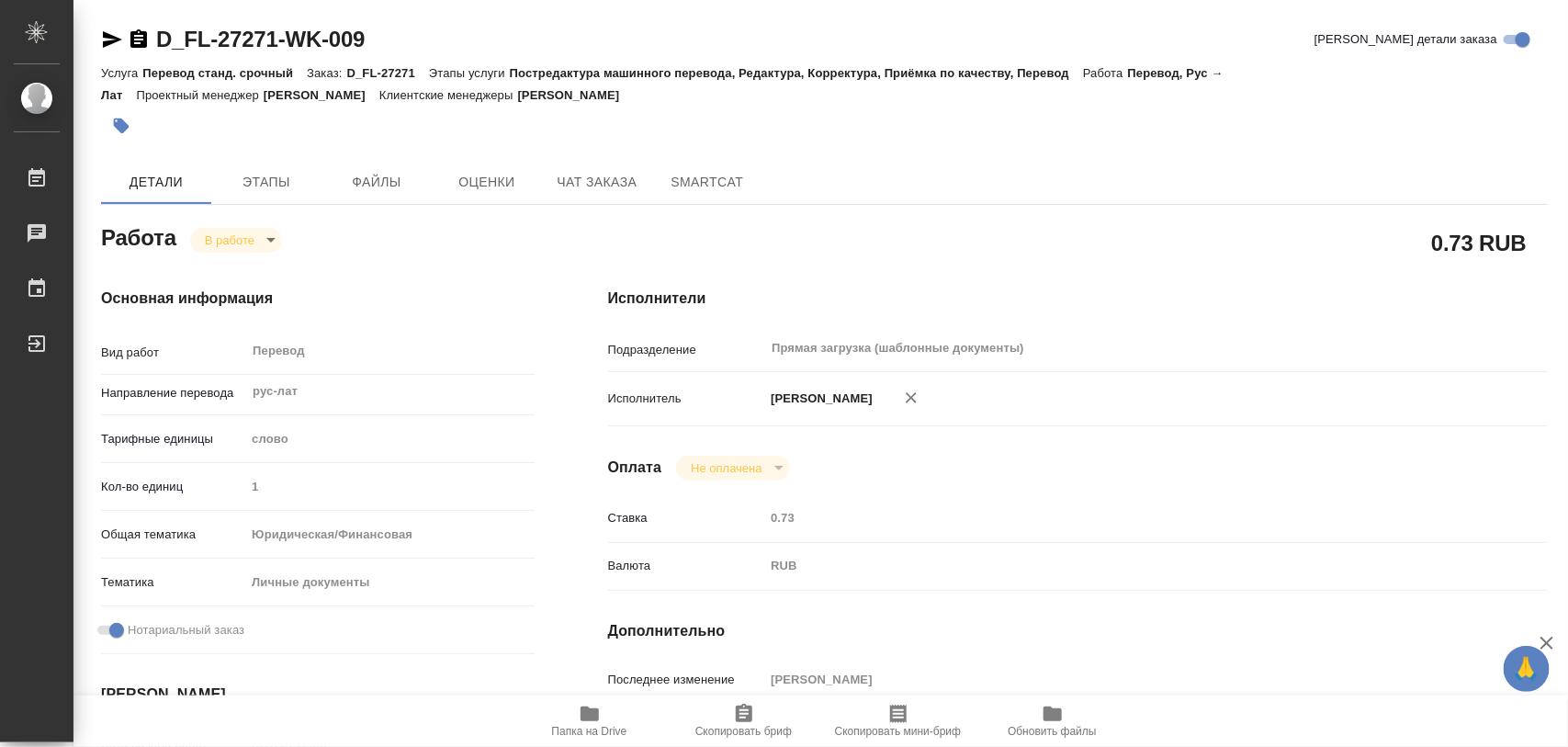
type input "5a8b8b956a9677013d343cfe"
checkbox input "true"
type input "03.09.2025 12:28"
type input "03.09.2025 13:22"
type input "[DATE] 17:00"
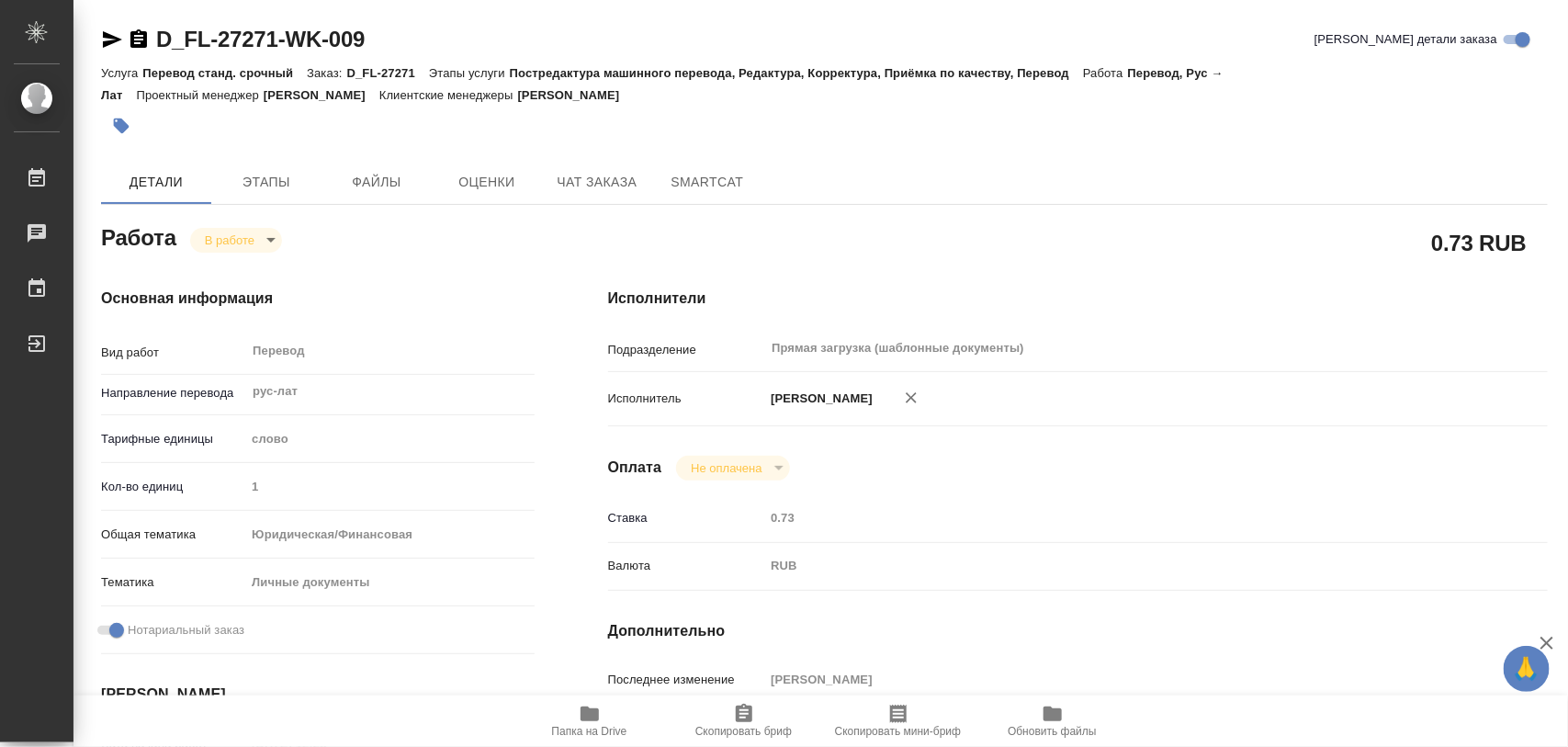
type input "[DATE] 17:00"
type input "Прямая загрузка (шаблонные документы)"
type input "notPayed"
type input "0.73"
type input "RUB"
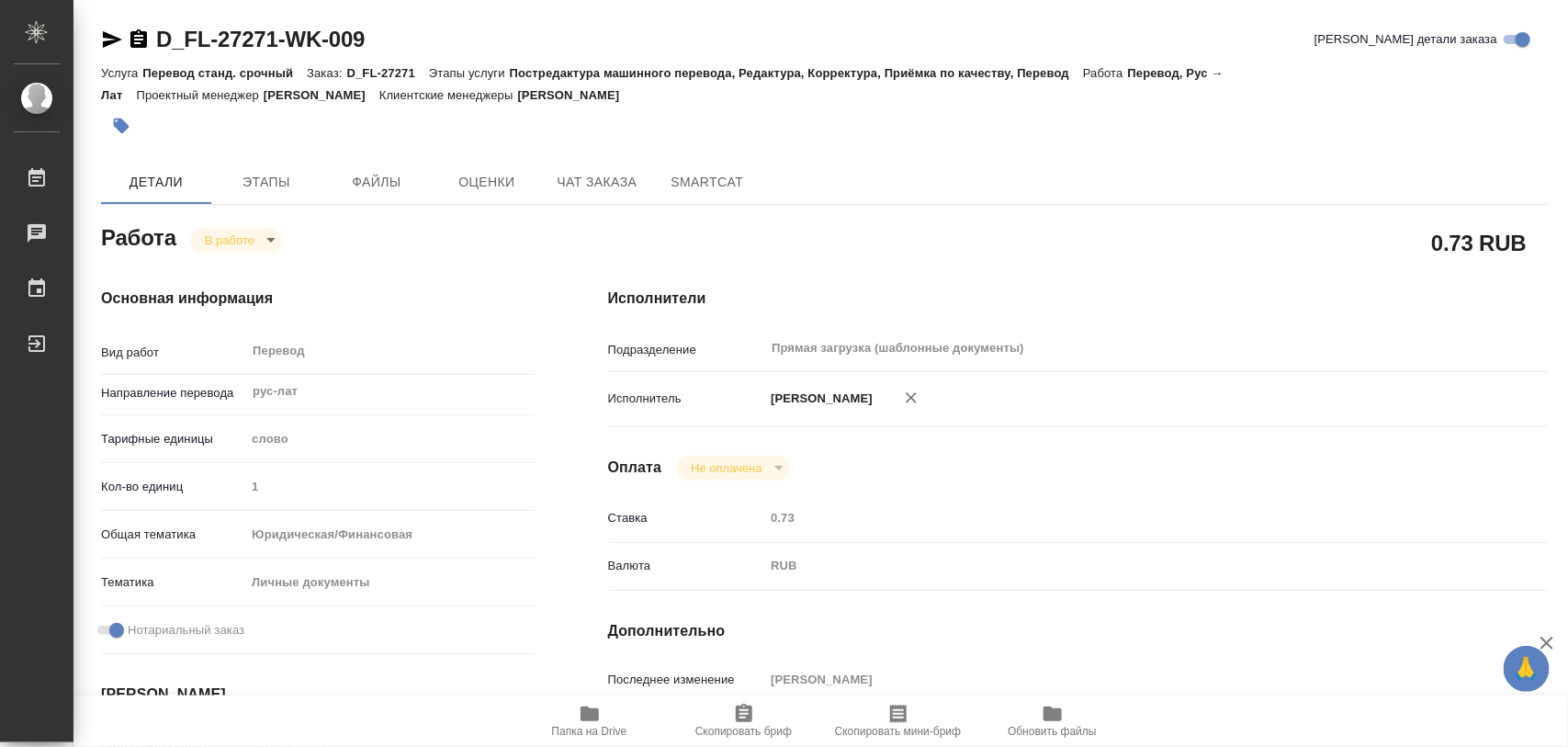
type input "[PERSON_NAME]"
type input "D_FL-27271"
type input "Перевод станд. срочный"
type input "Постредактура машинного перевода, Редактура, Корректура, Приёмка по качеству, П…"
type input "Давыдова Елена"
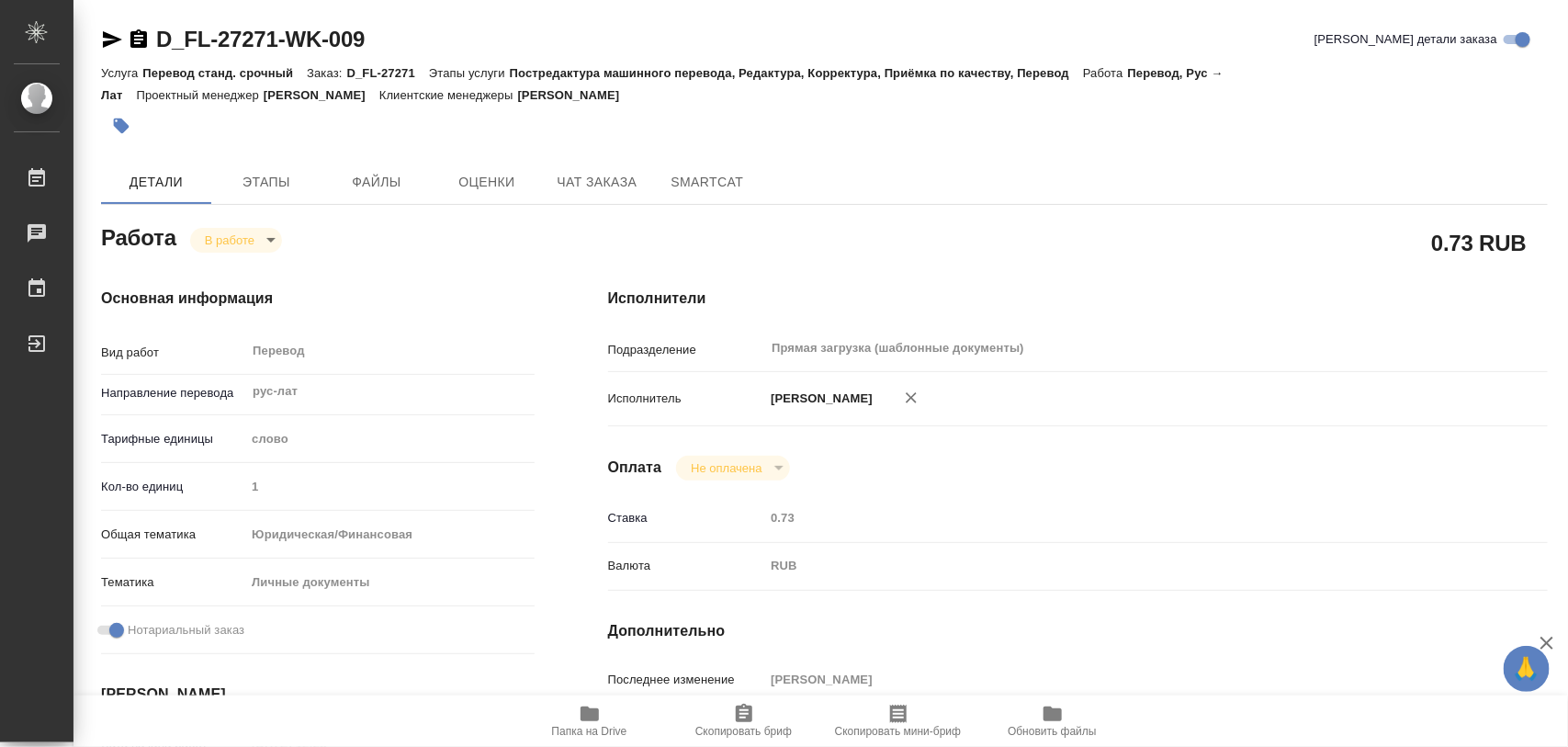
type input "/Clients/FL_D/Orders/D_FL-27271"
type input "https://drive.awatera.com/s/ja7aykWx98KAnp8"
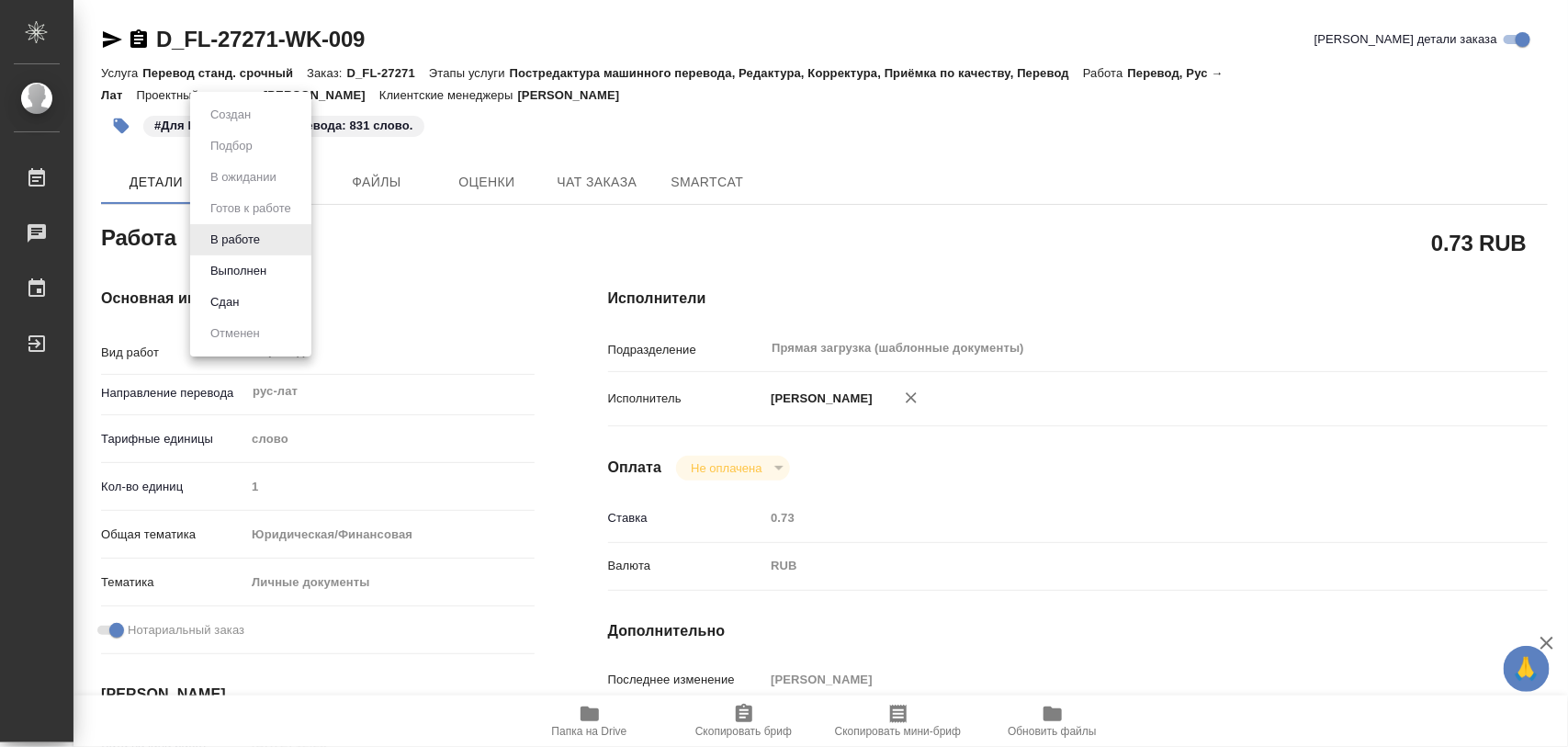
click at [269, 244] on body "🙏 .cls-1 fill:#fff; AWATERA Iglakov Maksim Работы 0 Чаты График Выйти D_FL-2727…" at bounding box center [784, 374] width 1568 height 747
click at [262, 235] on button "В работе" at bounding box center [235, 239] width 61 height 21
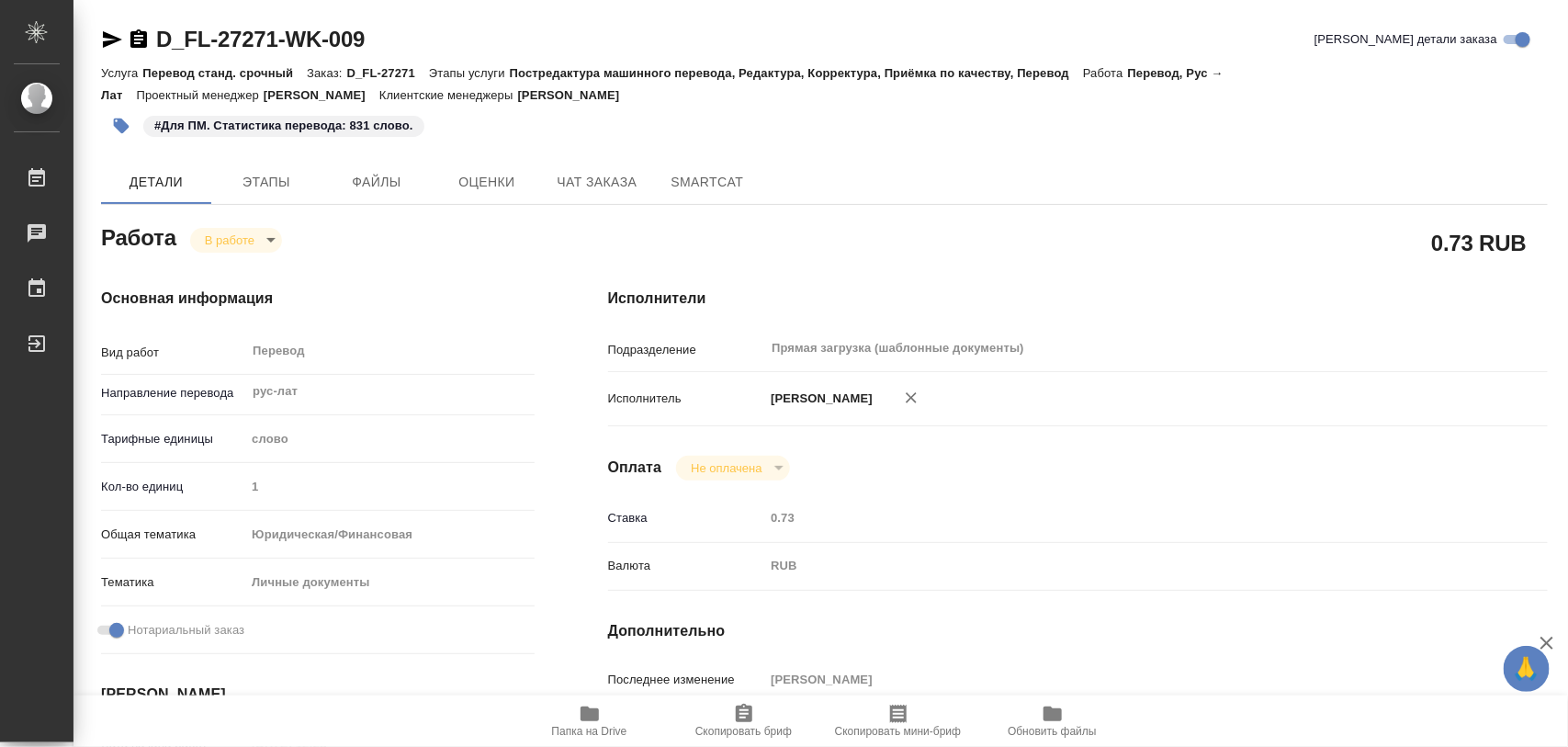
click at [262, 251] on body "🙏 .cls-1 fill:#fff; AWATERA Iglakov Maksim Работы 0 Чаты График Выйти D_FL-2727…" at bounding box center [784, 374] width 1568 height 747
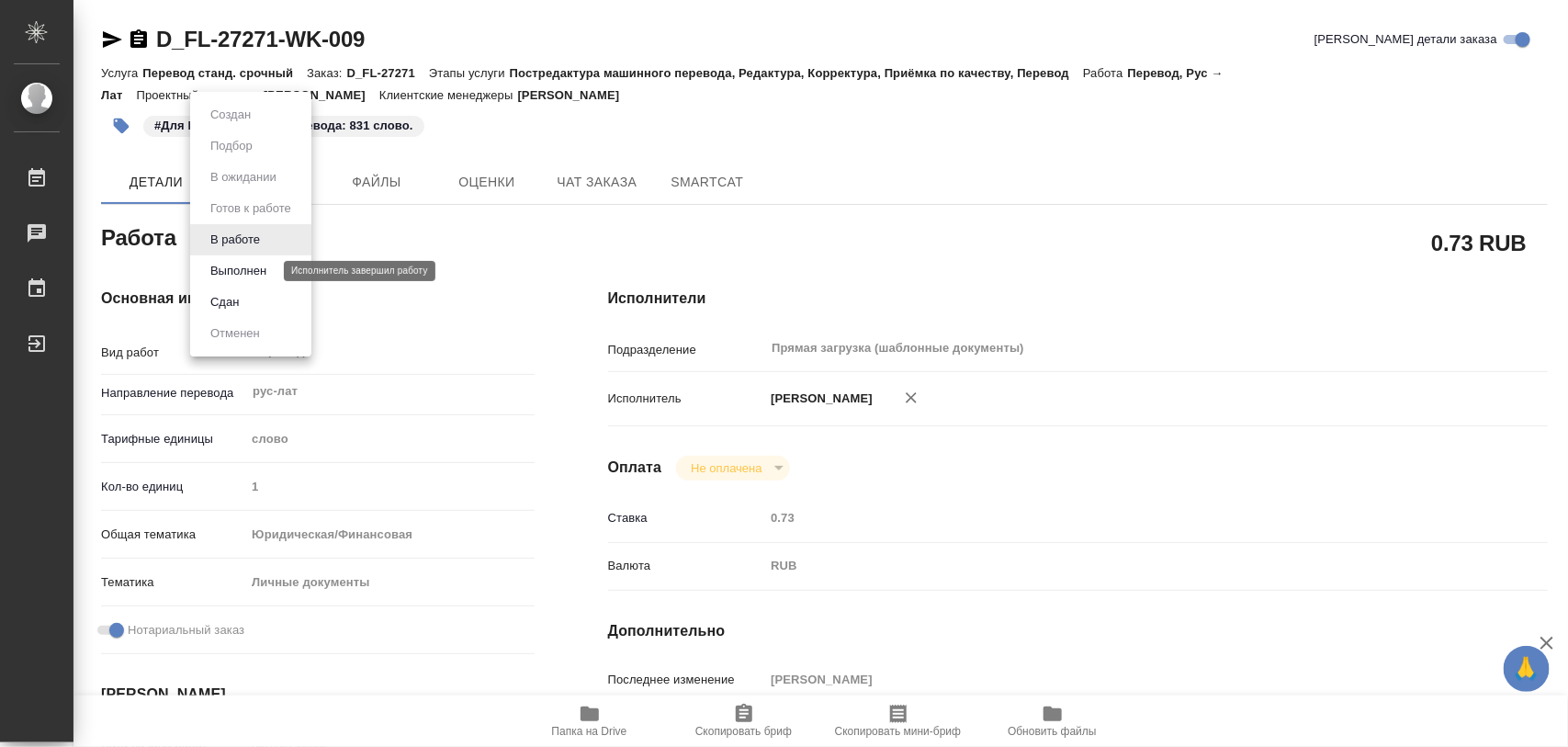
click at [245, 277] on button "Выполнен" at bounding box center [238, 271] width 67 height 21
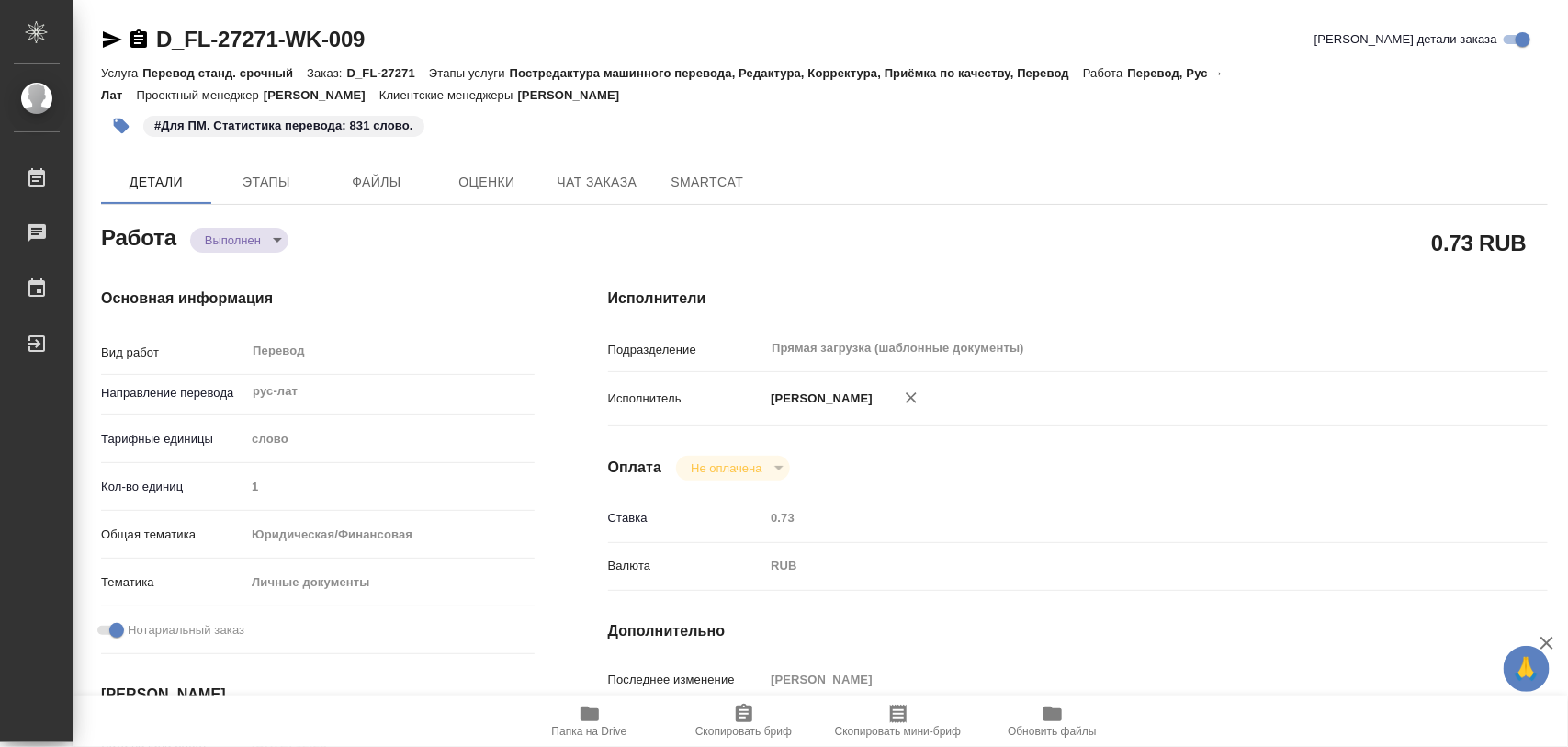
type textarea "x"
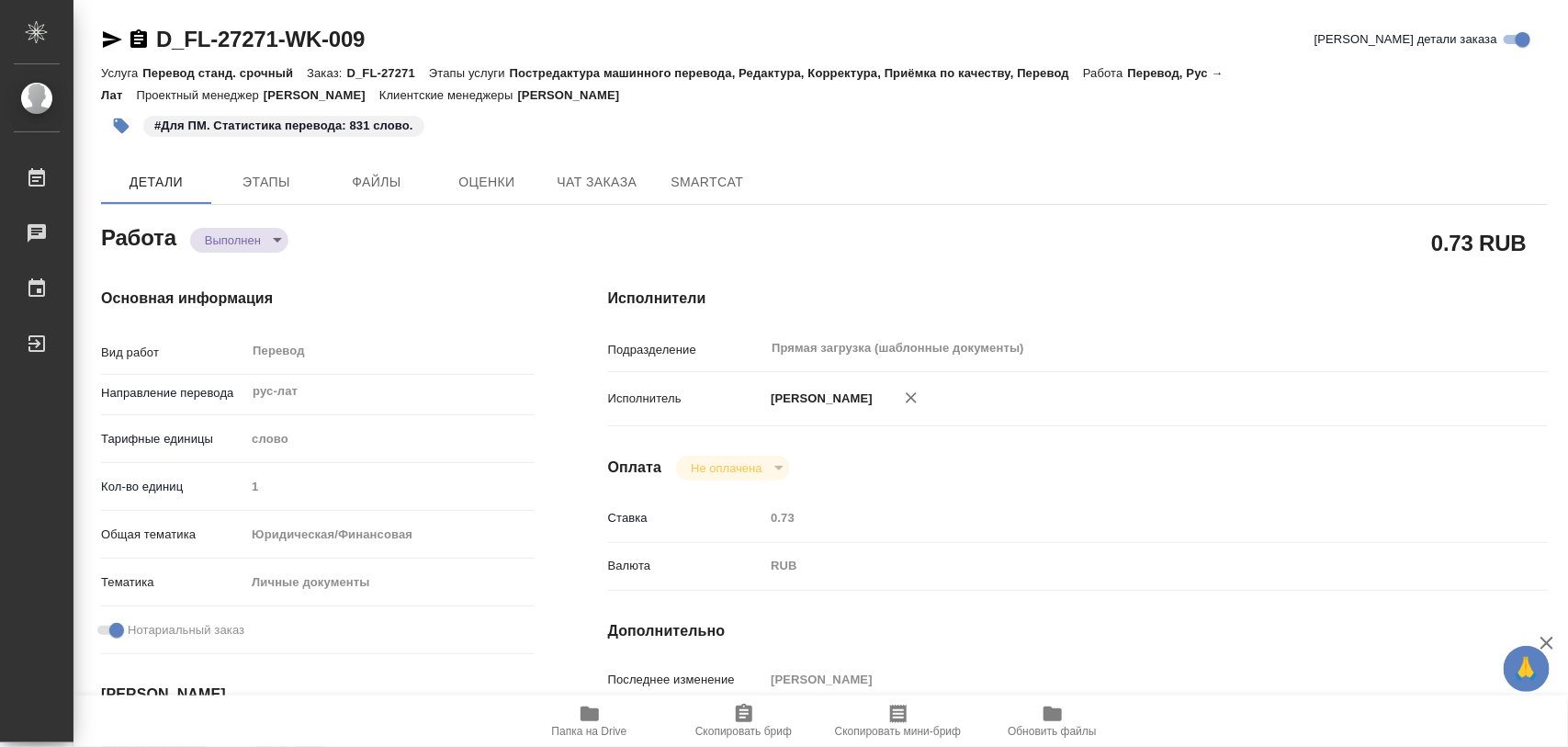
type textarea "x"
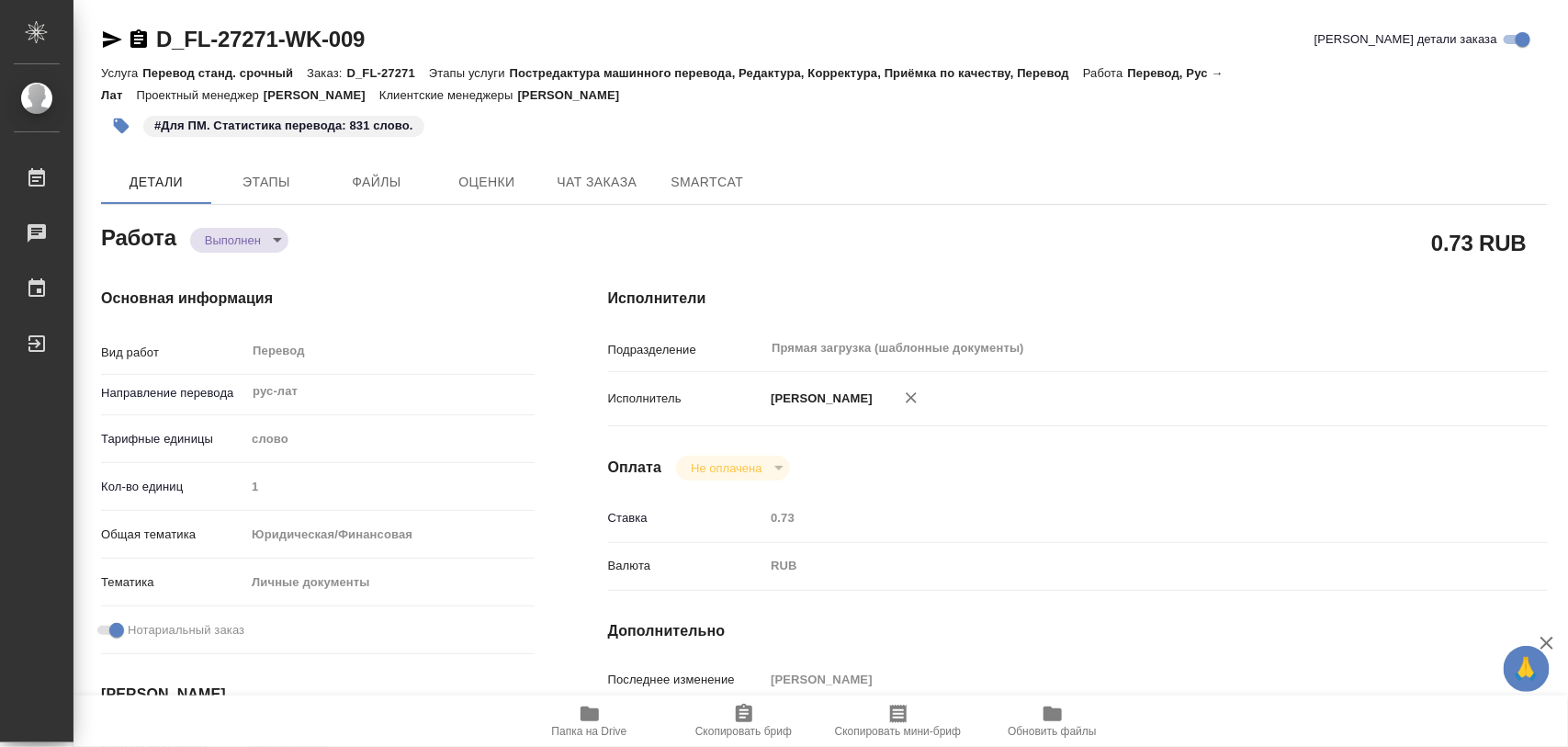
type textarea "x"
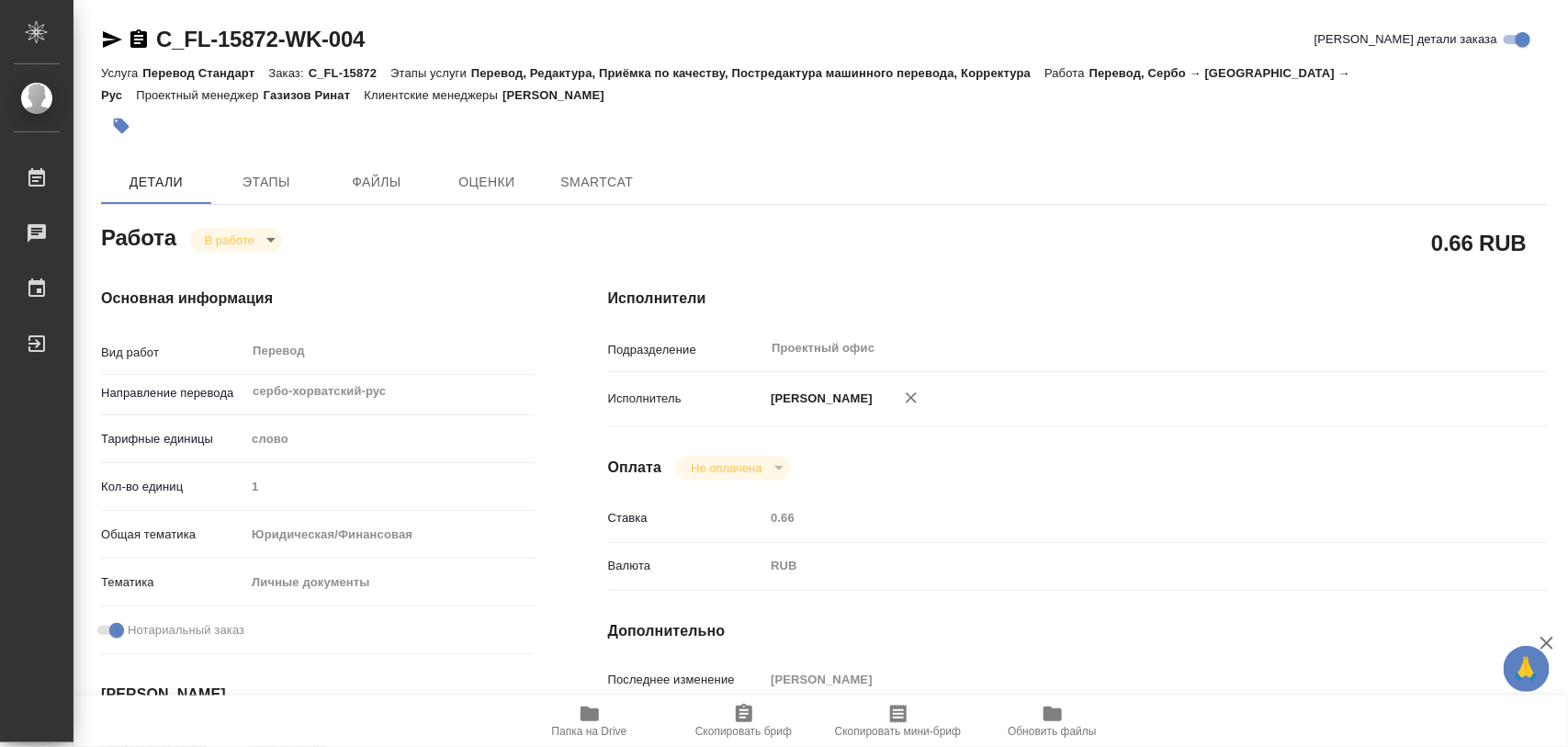
type textarea "x"
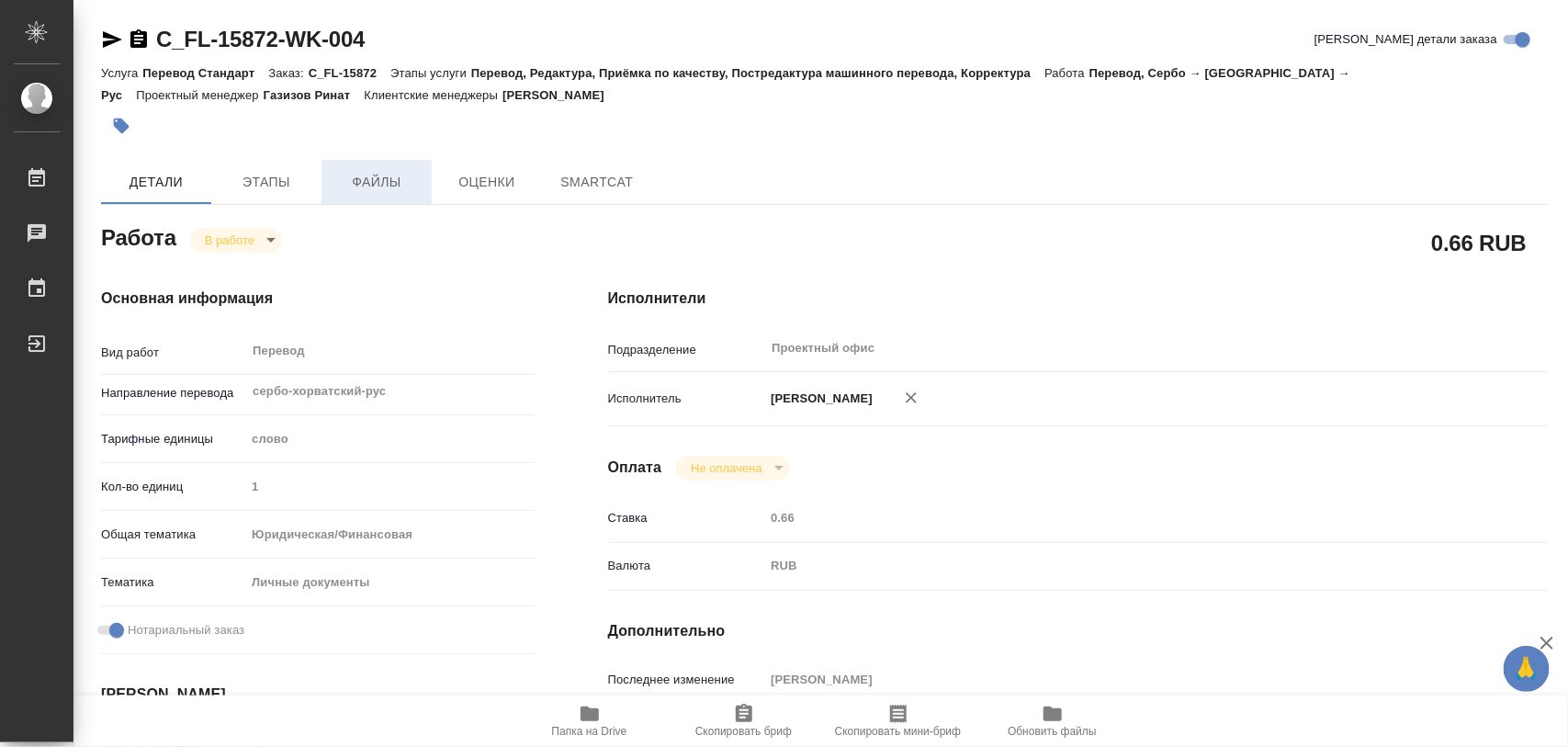
type textarea "x"
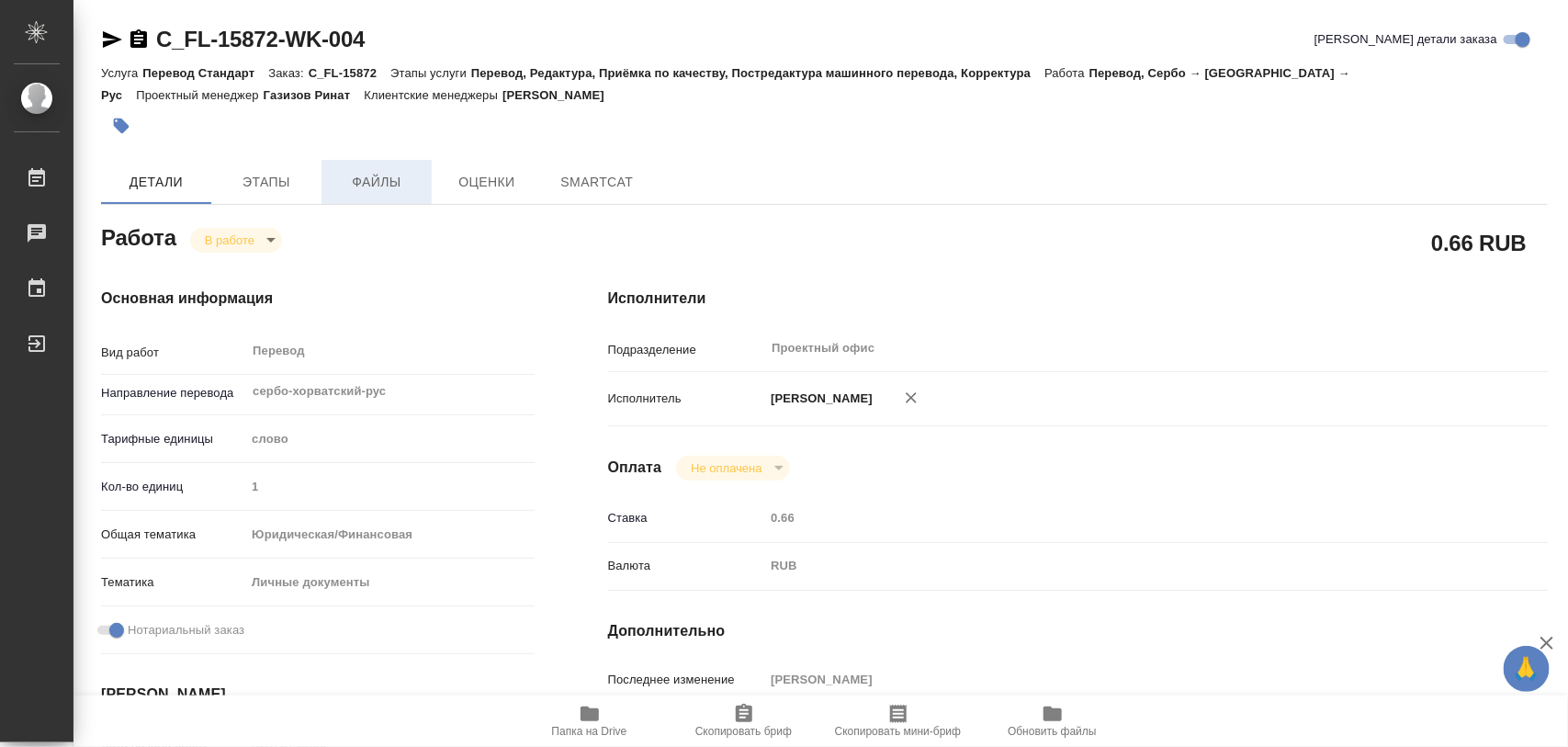
type textarea "x"
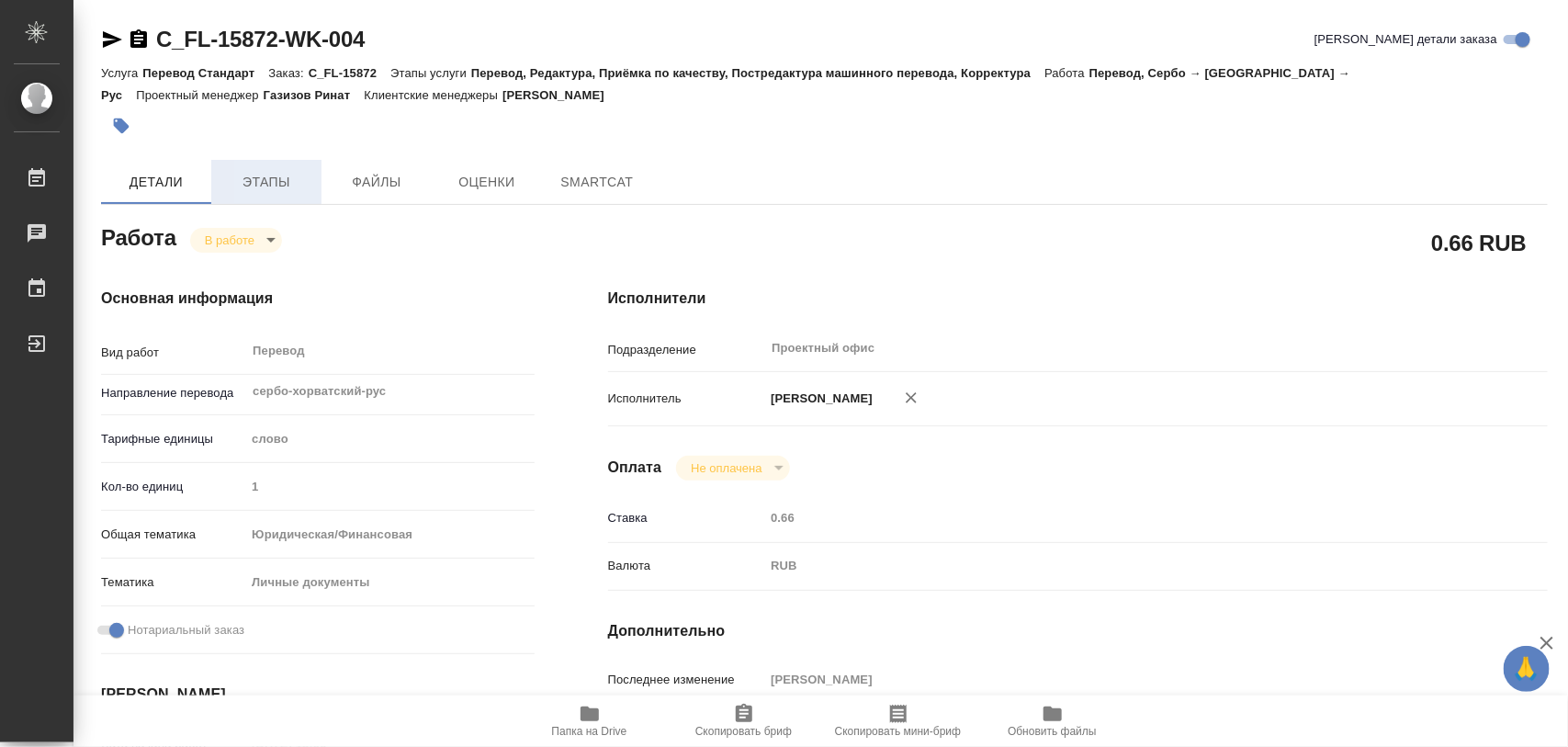
type textarea "x"
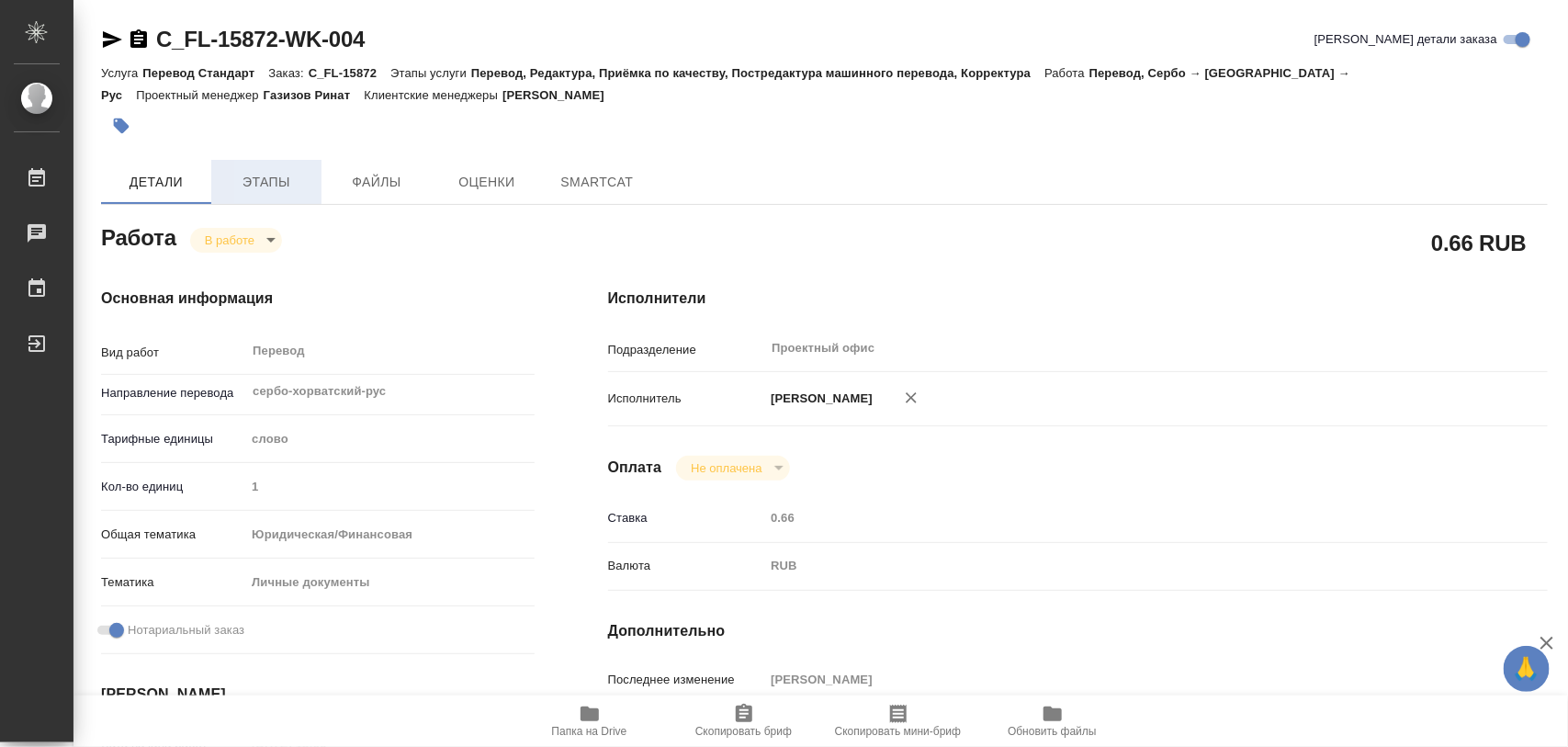
click at [273, 172] on span "Этапы" at bounding box center [267, 181] width 88 height 23
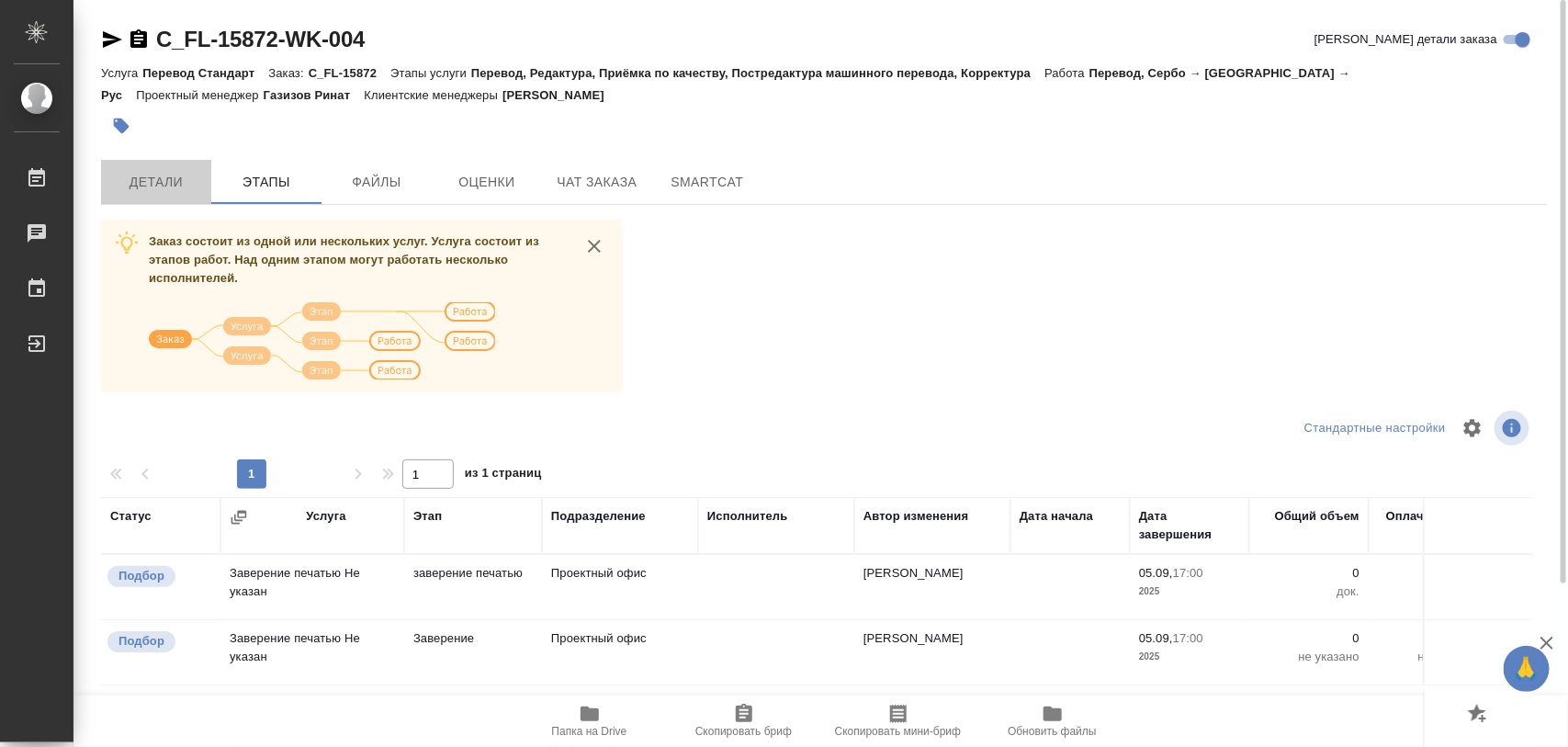
drag, startPoint x: 170, startPoint y: 177, endPoint x: 559, endPoint y: 733, distance: 678.6
click at [167, 183] on span "Детали" at bounding box center [156, 181] width 88 height 23
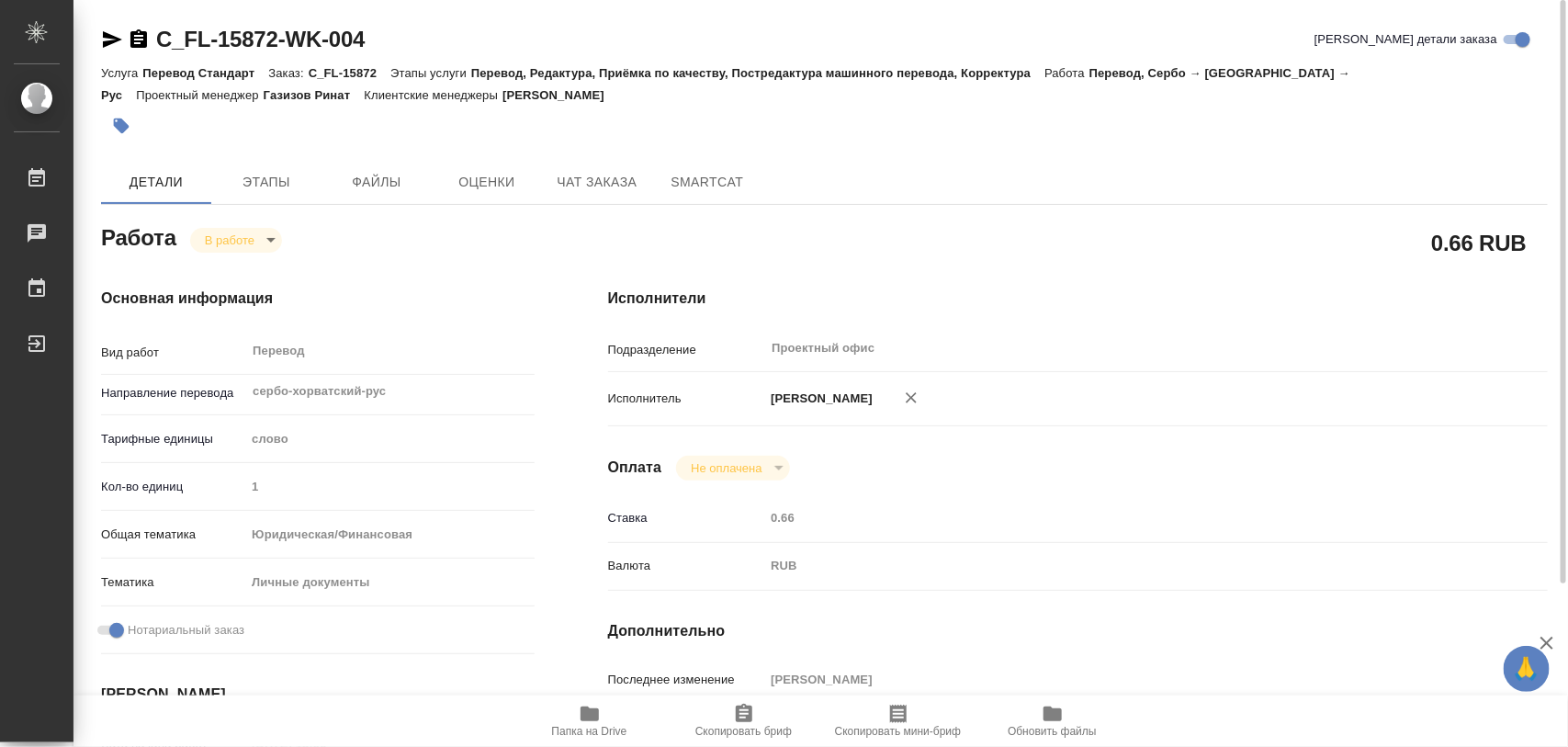
type textarea "x"
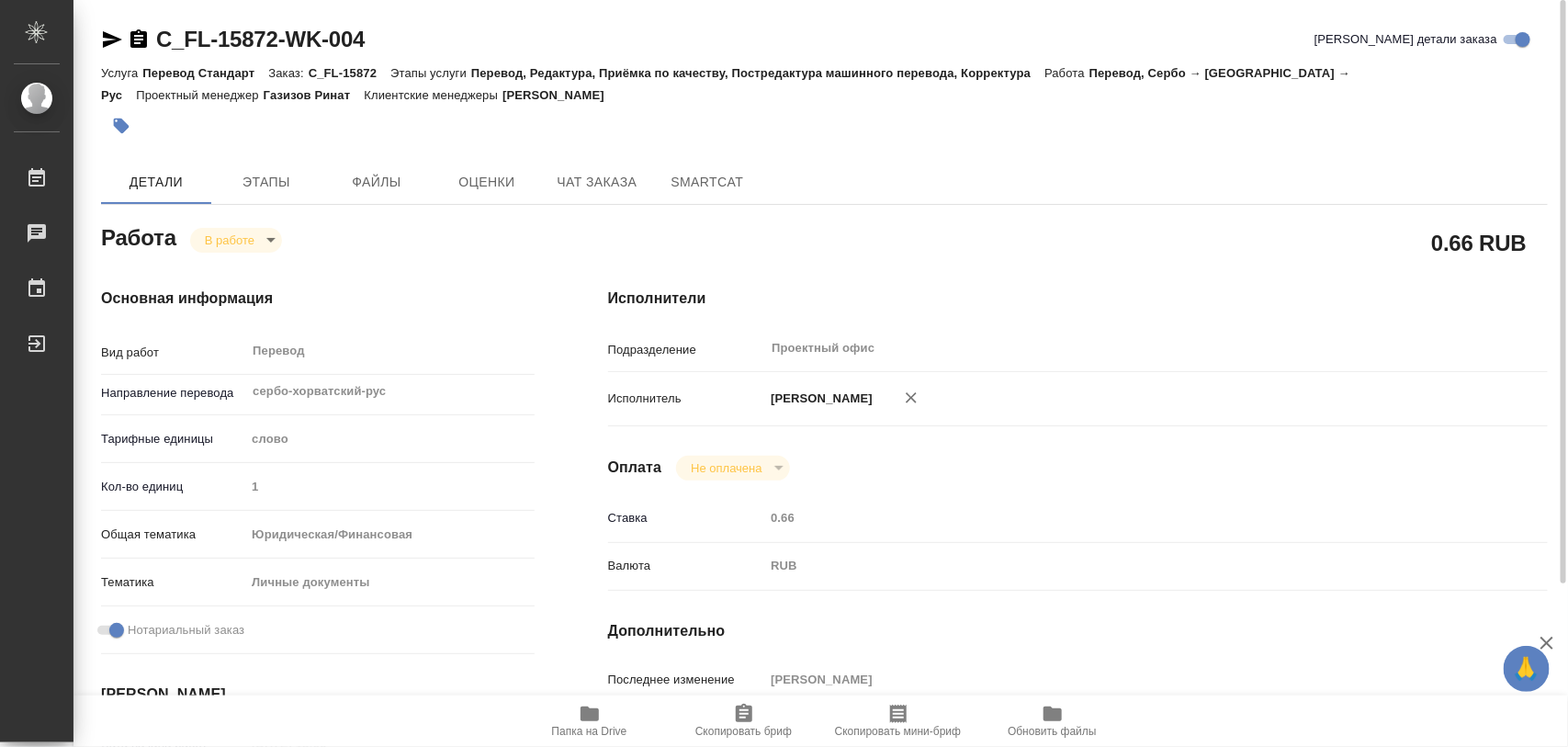
type textarea "x"
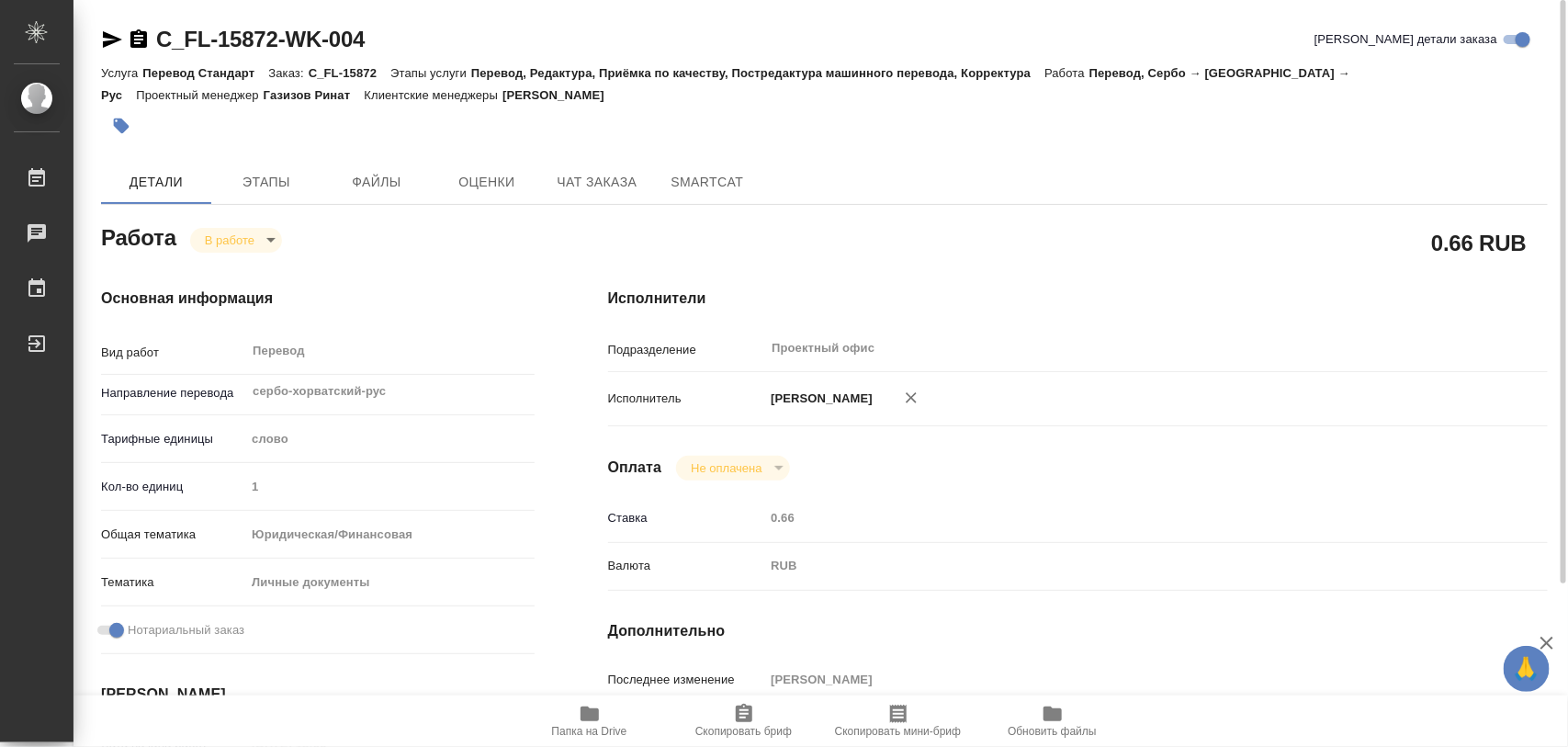
type textarea "x"
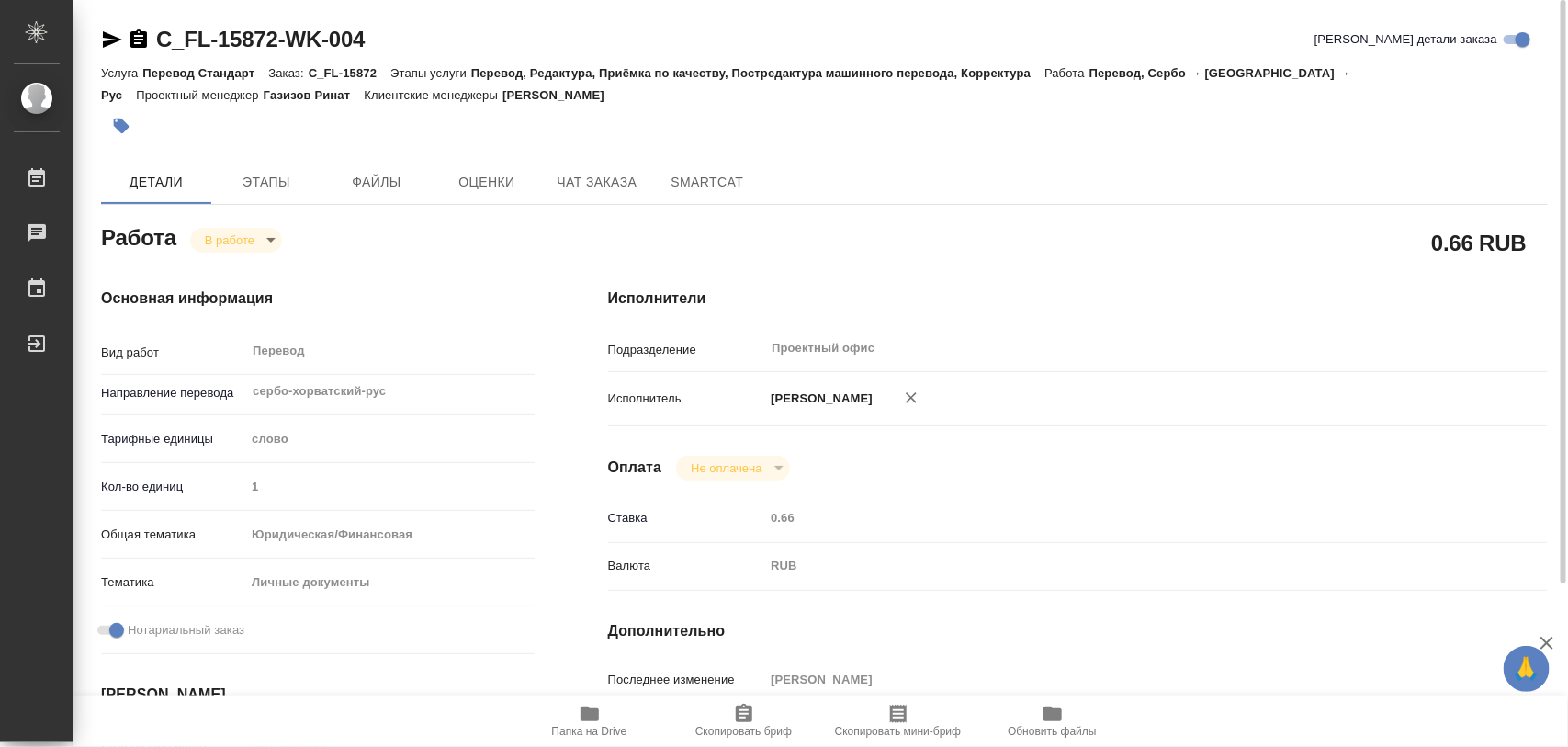
click at [597, 722] on icon "button" at bounding box center [589, 714] width 22 height 22
